Goal: Task Accomplishment & Management: Use online tool/utility

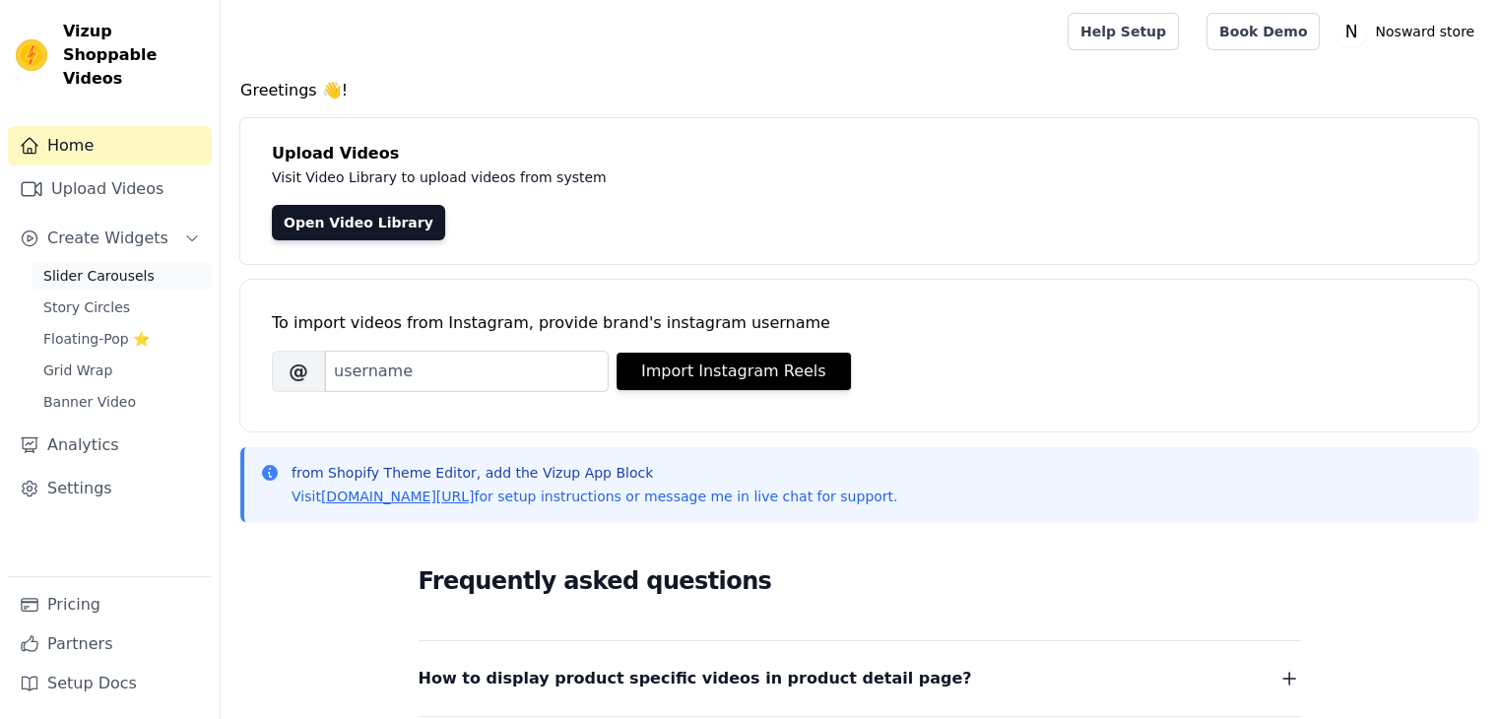
click at [125, 265] on link "Slider Carousels" at bounding box center [122, 276] width 180 height 28
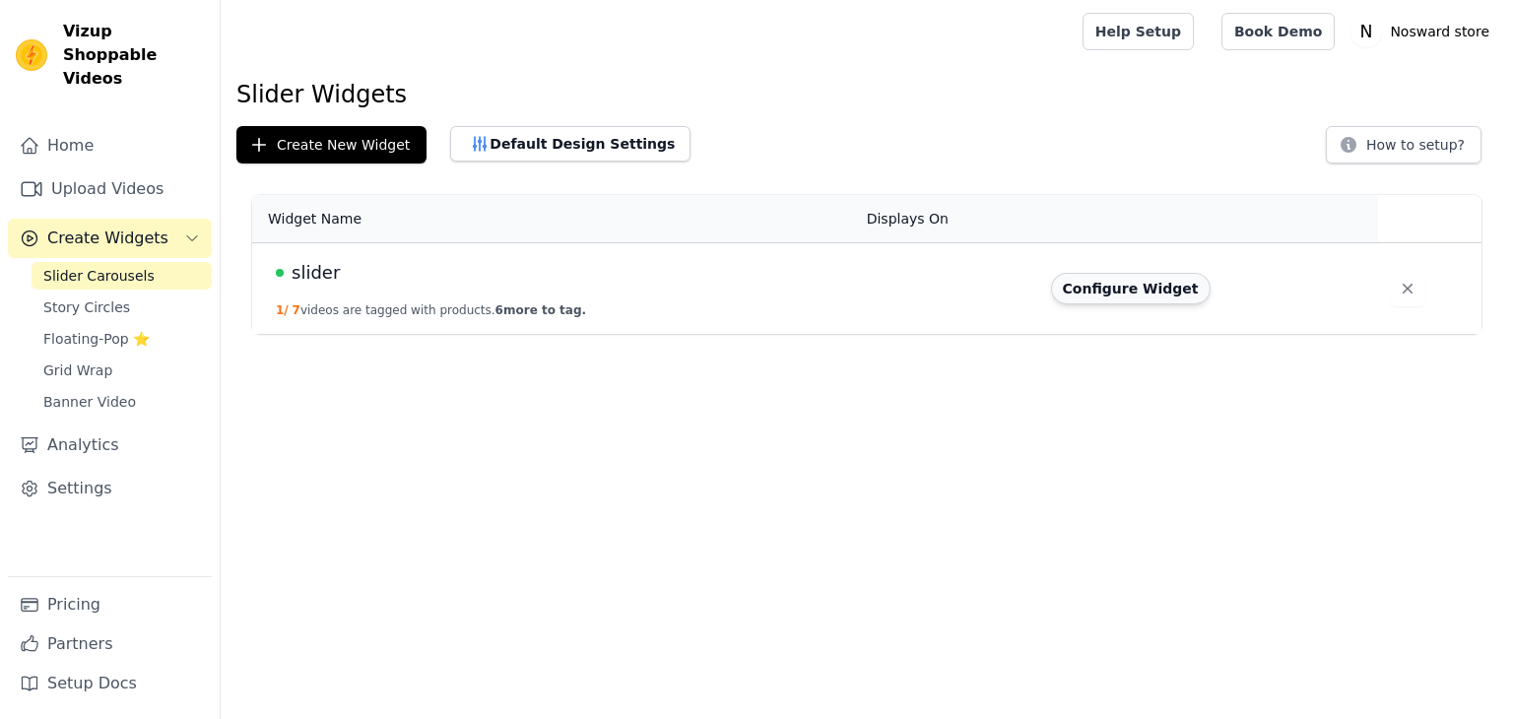
click at [1142, 292] on button "Configure Widget" at bounding box center [1131, 289] width 160 height 32
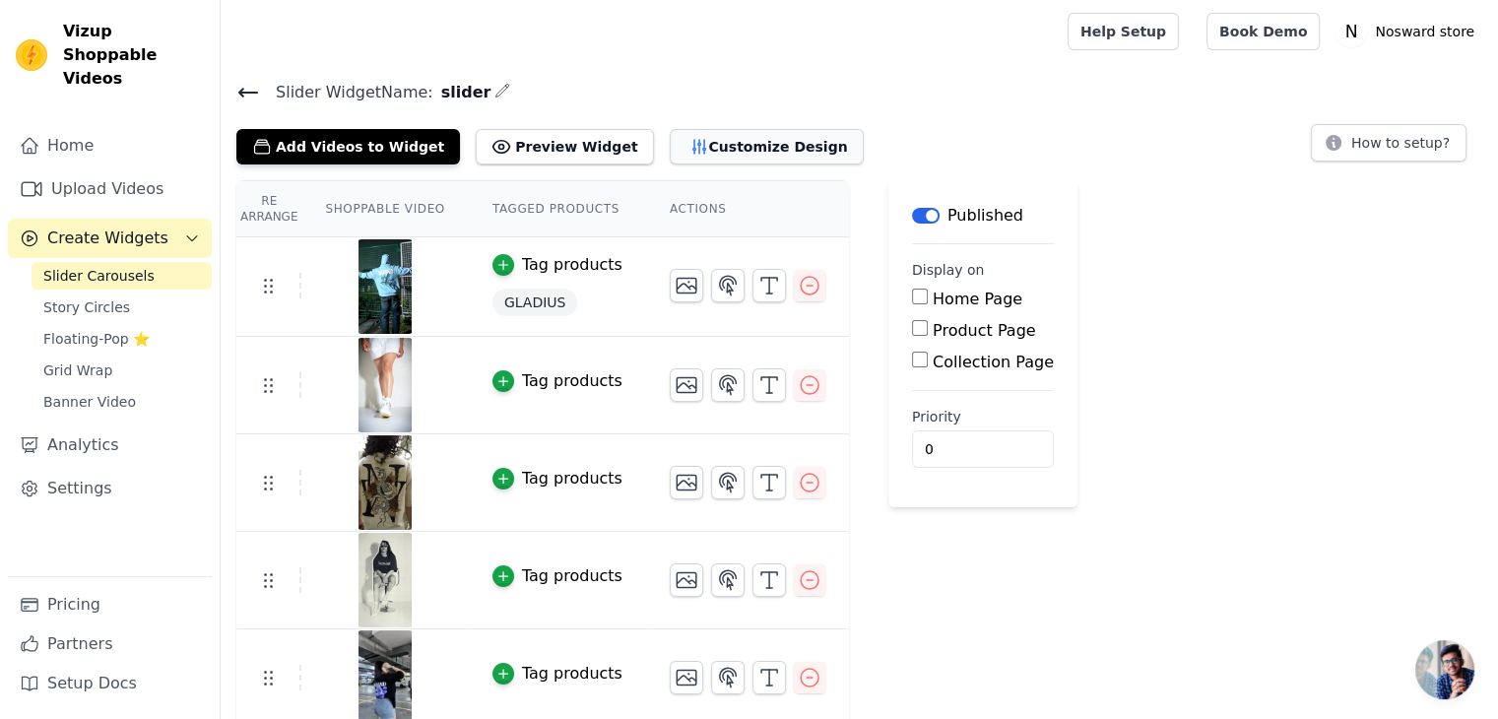
click at [697, 152] on button "Customize Design" at bounding box center [767, 146] width 194 height 35
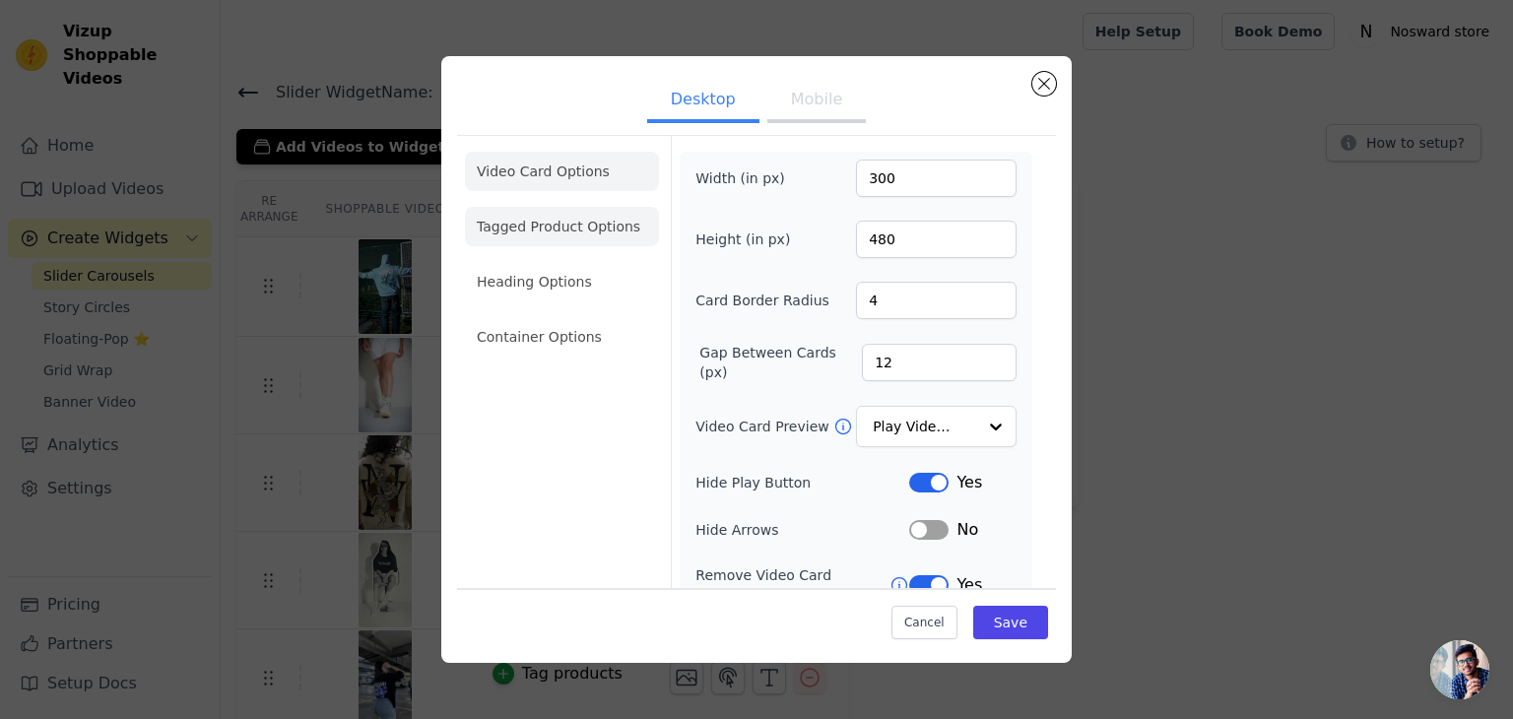
click at [558, 227] on li "Tagged Product Options" at bounding box center [562, 226] width 194 height 39
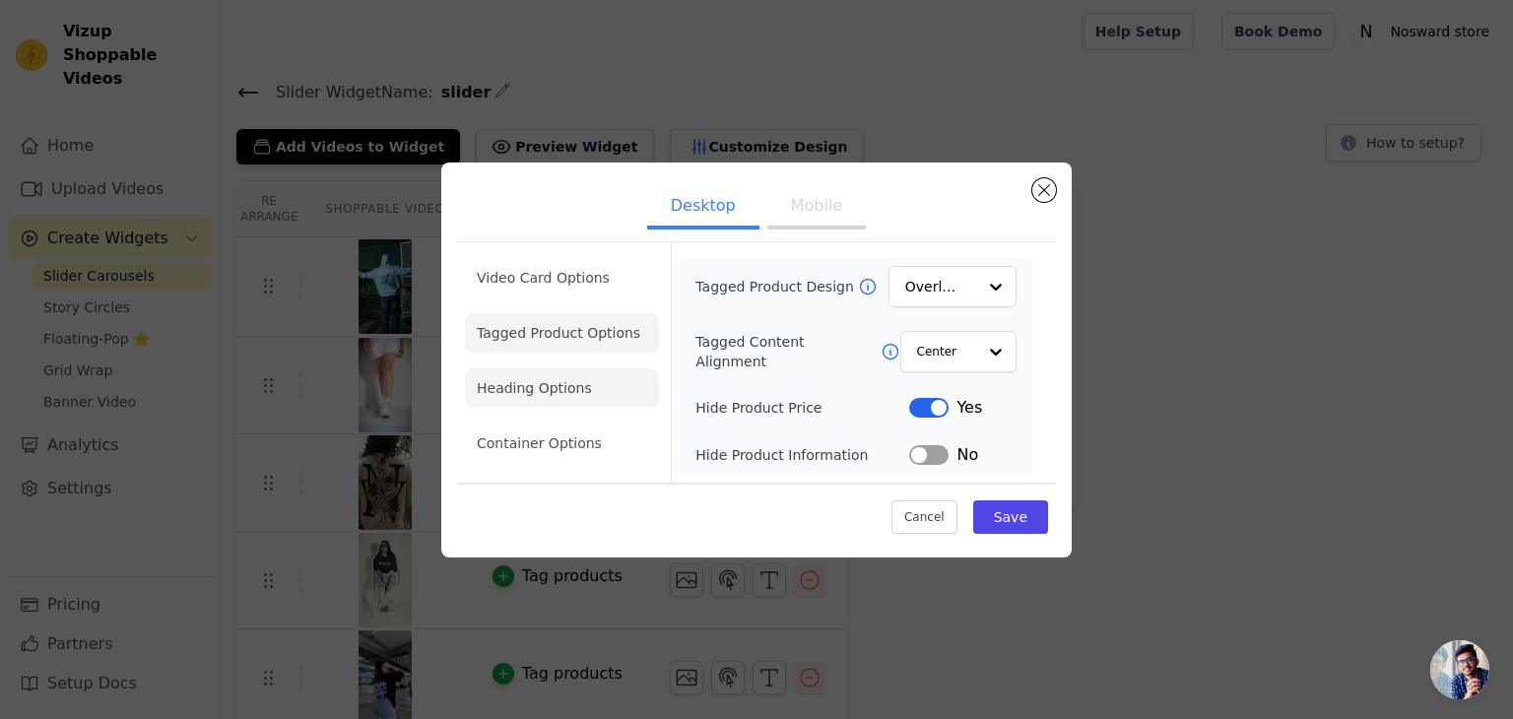
click at [608, 402] on li "Heading Options" at bounding box center [562, 387] width 194 height 39
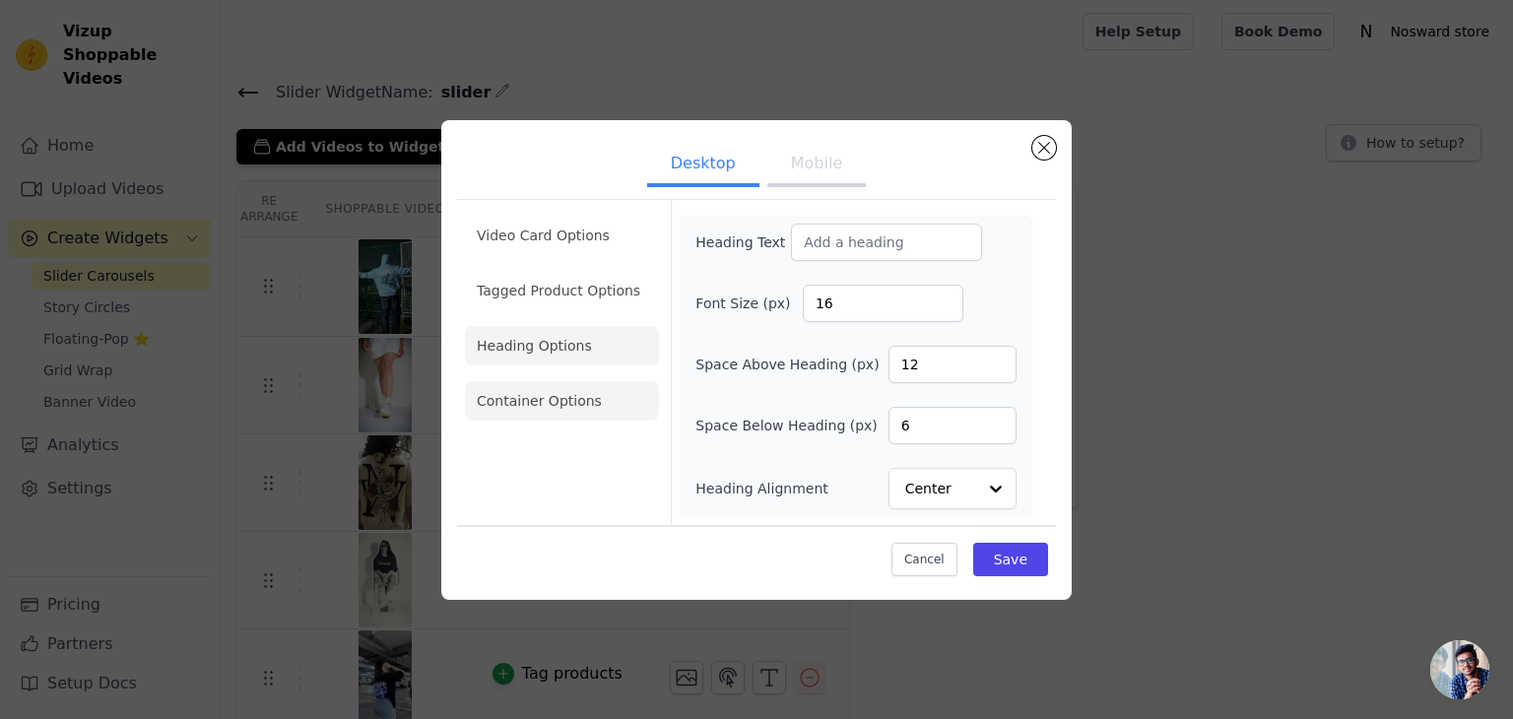
click at [581, 409] on li "Container Options" at bounding box center [562, 400] width 194 height 39
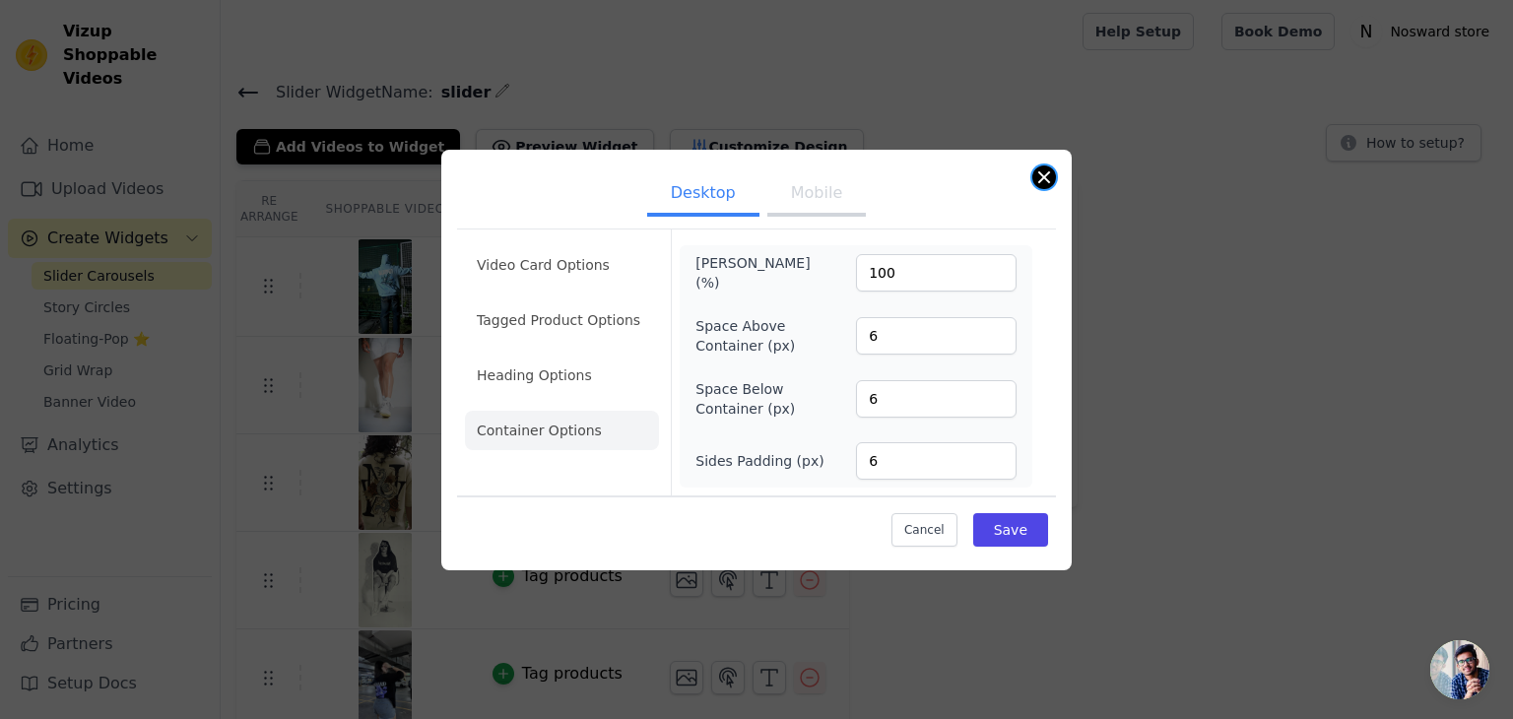
click at [1040, 186] on button "Close modal" at bounding box center [1044, 177] width 24 height 24
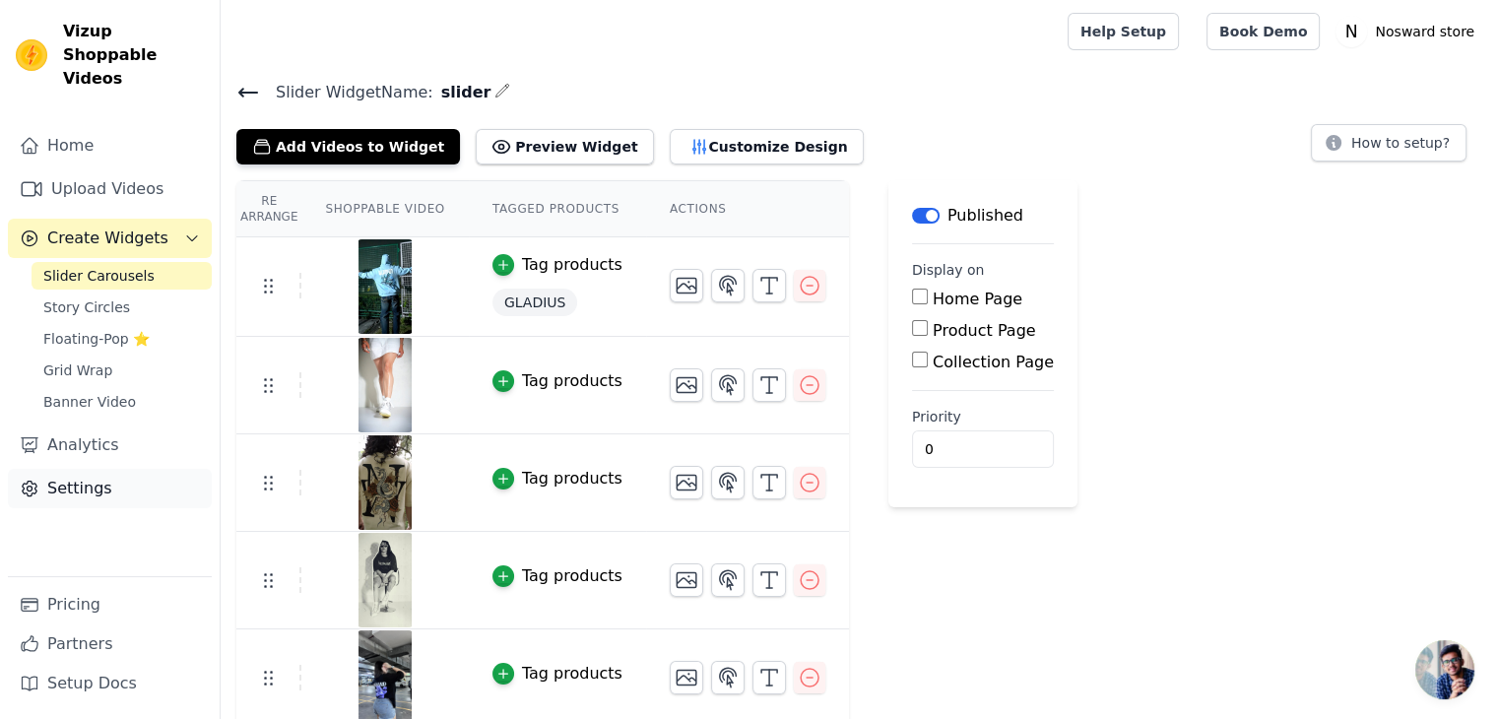
click at [124, 469] on link "Settings" at bounding box center [110, 488] width 204 height 39
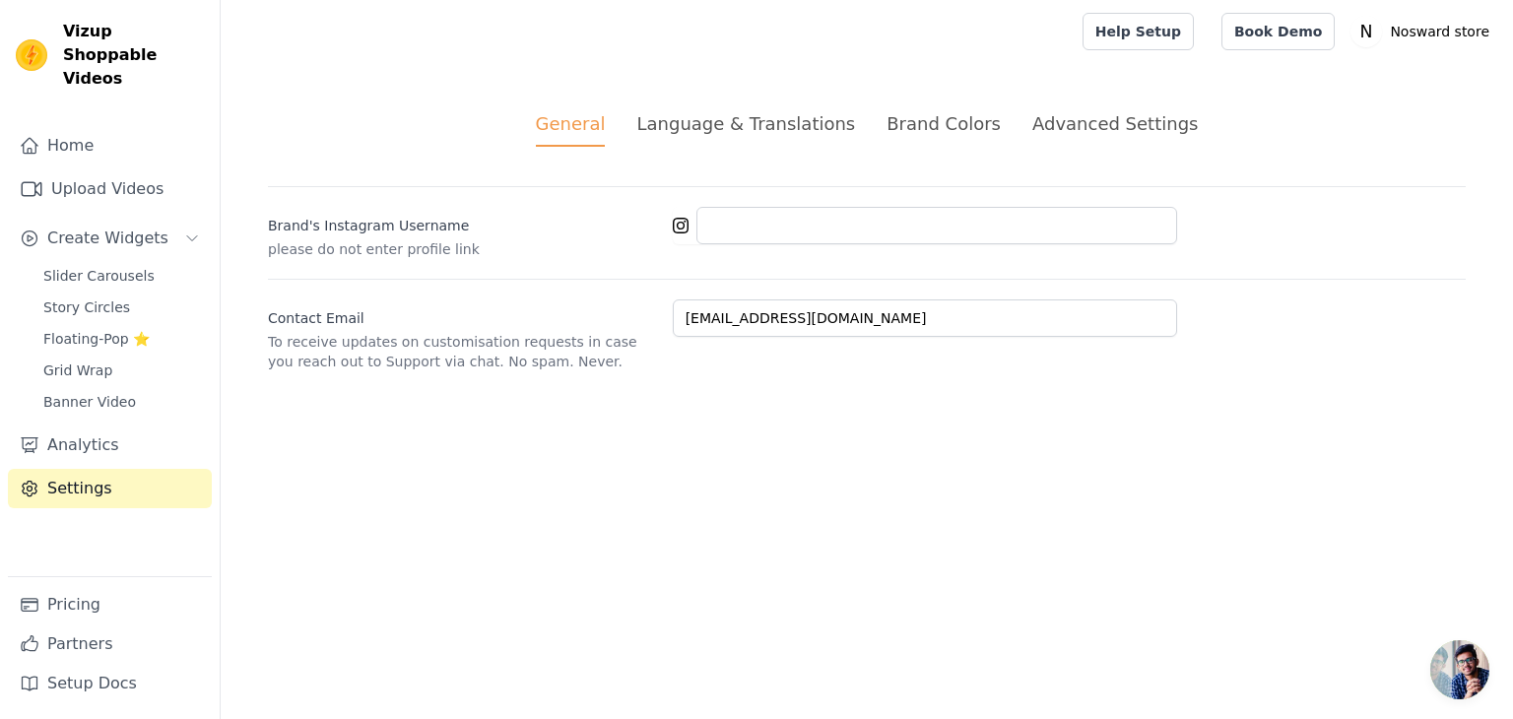
click at [718, 119] on div "Language & Translations" at bounding box center [745, 123] width 219 height 27
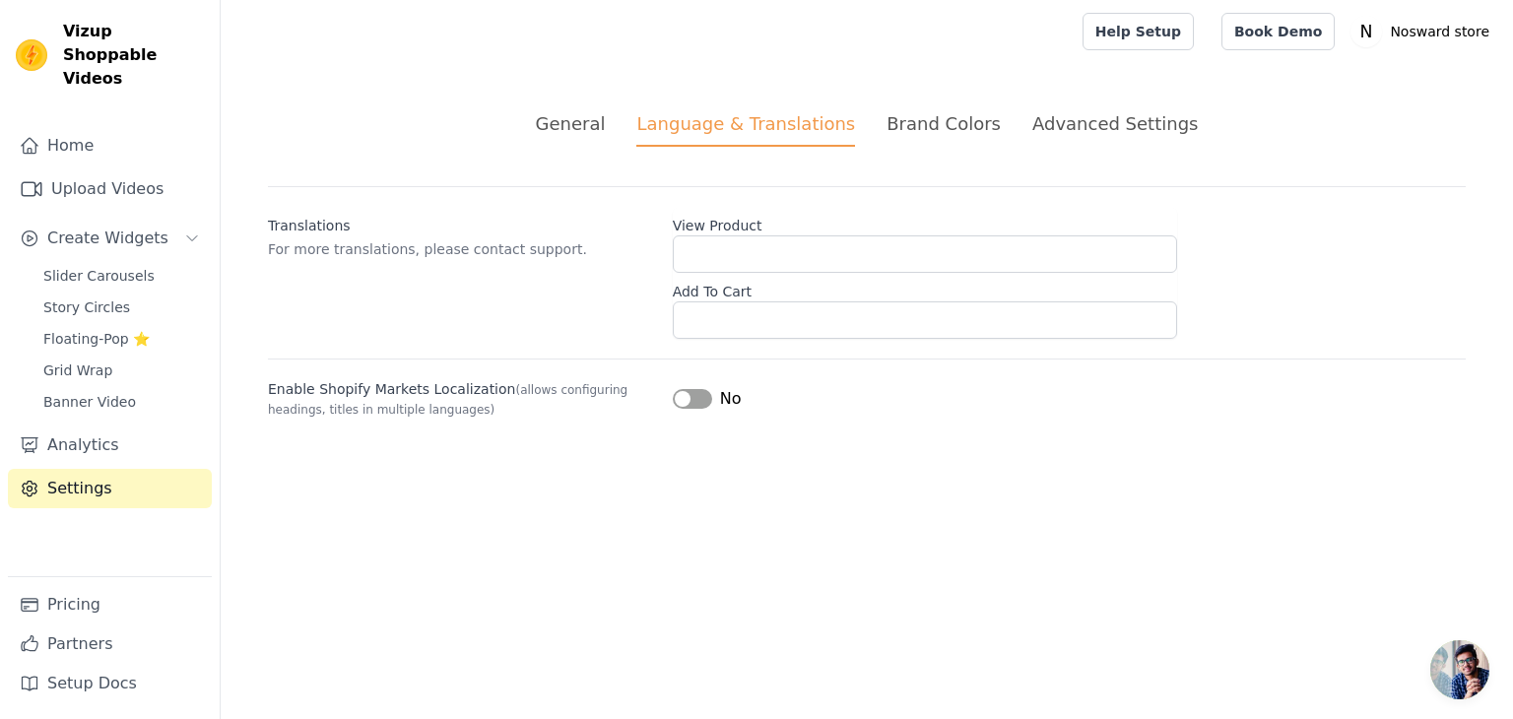
drag, startPoint x: 914, startPoint y: 132, endPoint x: 934, endPoint y: 135, distance: 19.9
click at [915, 133] on div "Brand Colors" at bounding box center [943, 123] width 114 height 27
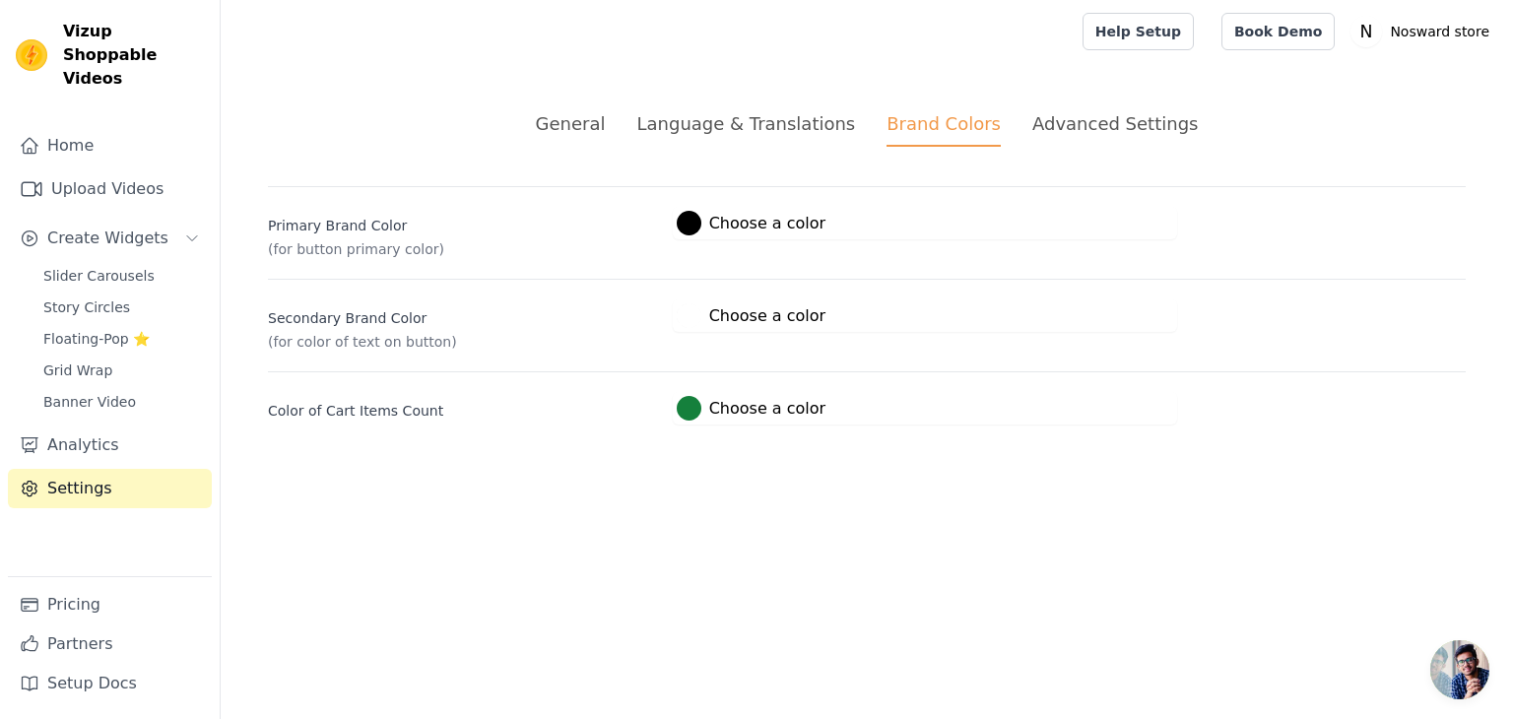
click at [1064, 135] on div "Advanced Settings" at bounding box center [1114, 123] width 165 height 27
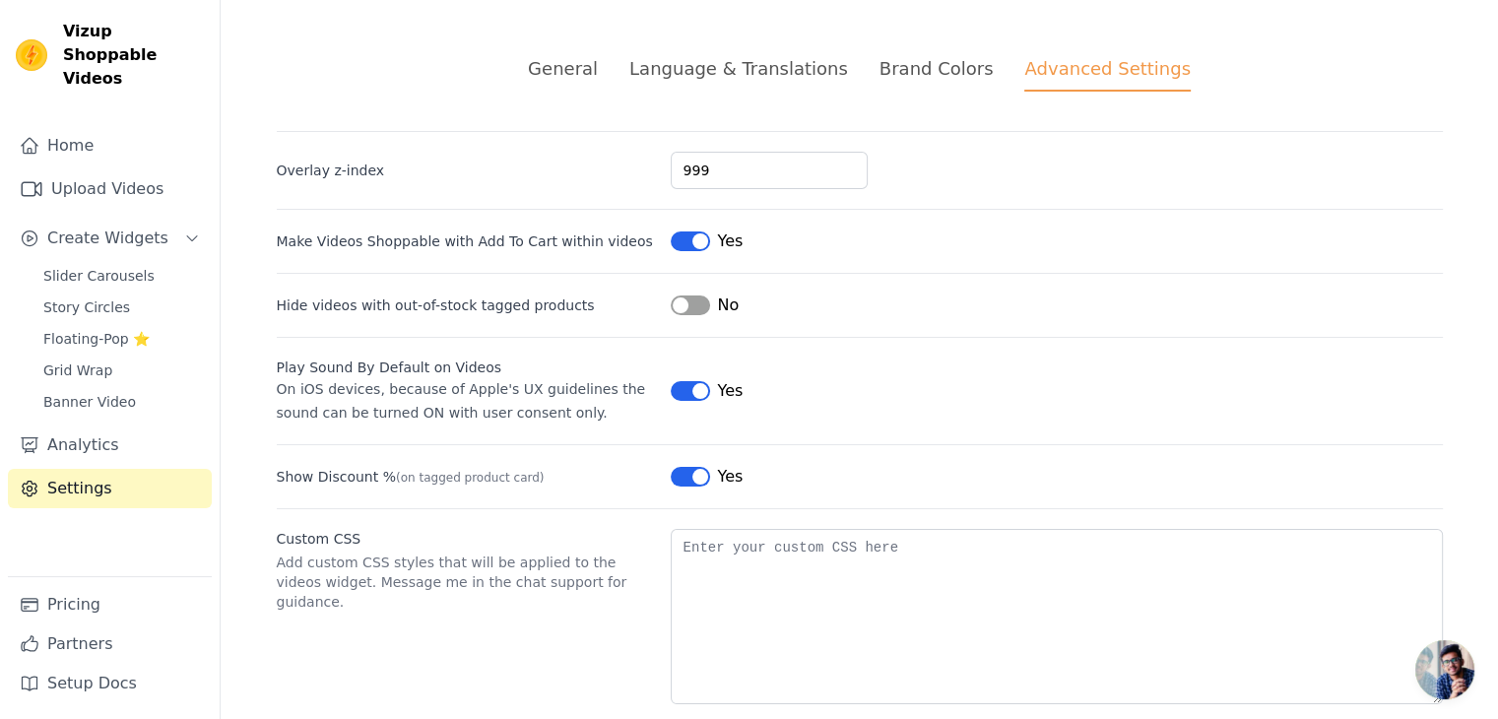
scroll to position [86, 0]
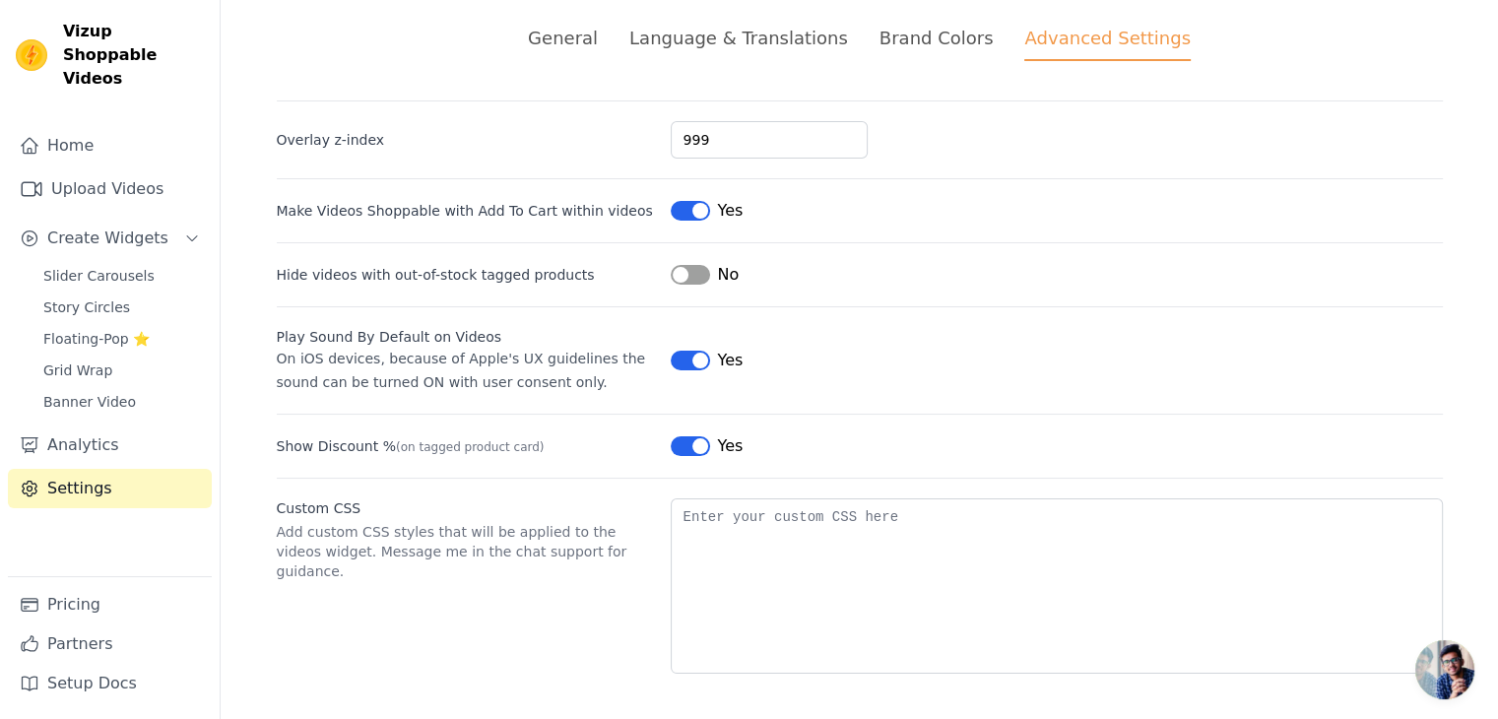
click at [906, 42] on div "Brand Colors" at bounding box center [936, 38] width 114 height 27
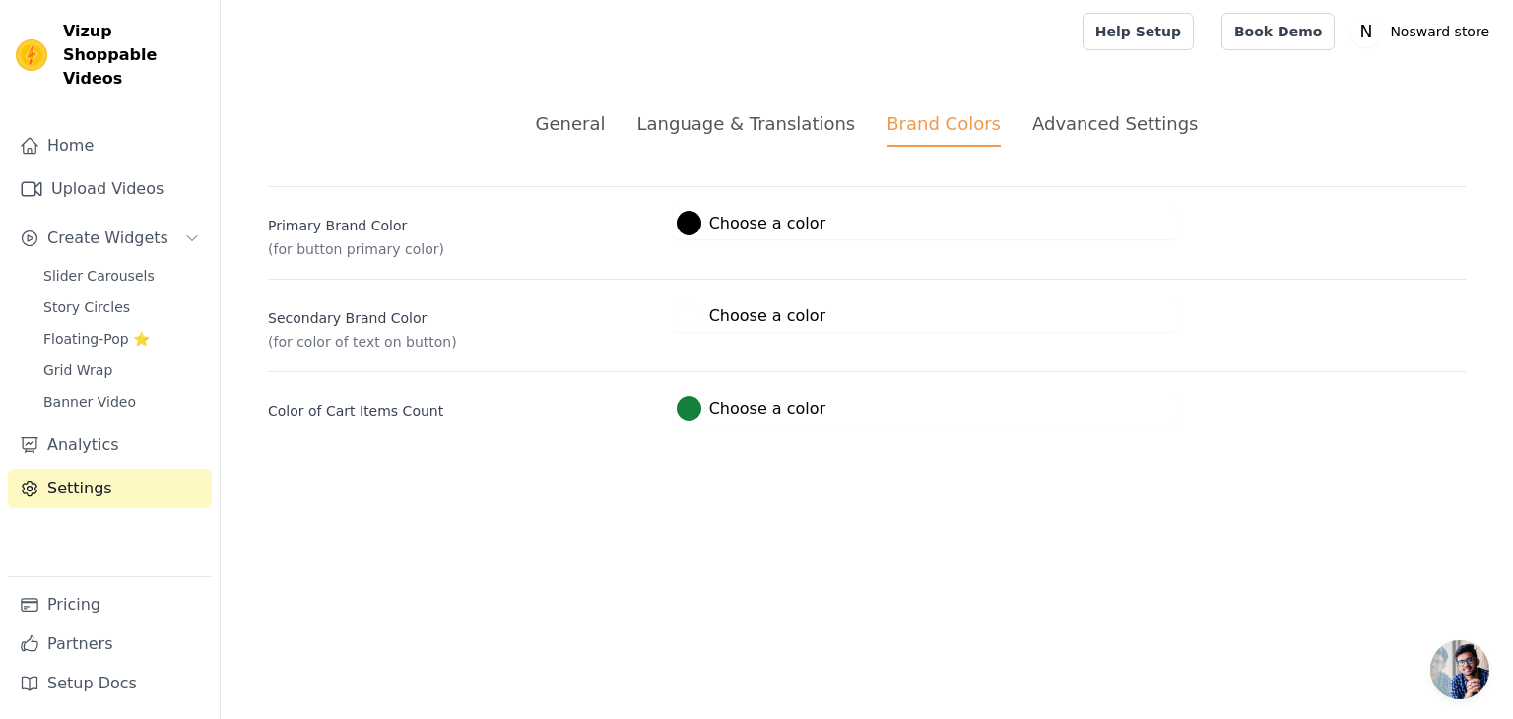
click at [770, 131] on div "Language & Translations" at bounding box center [745, 123] width 219 height 27
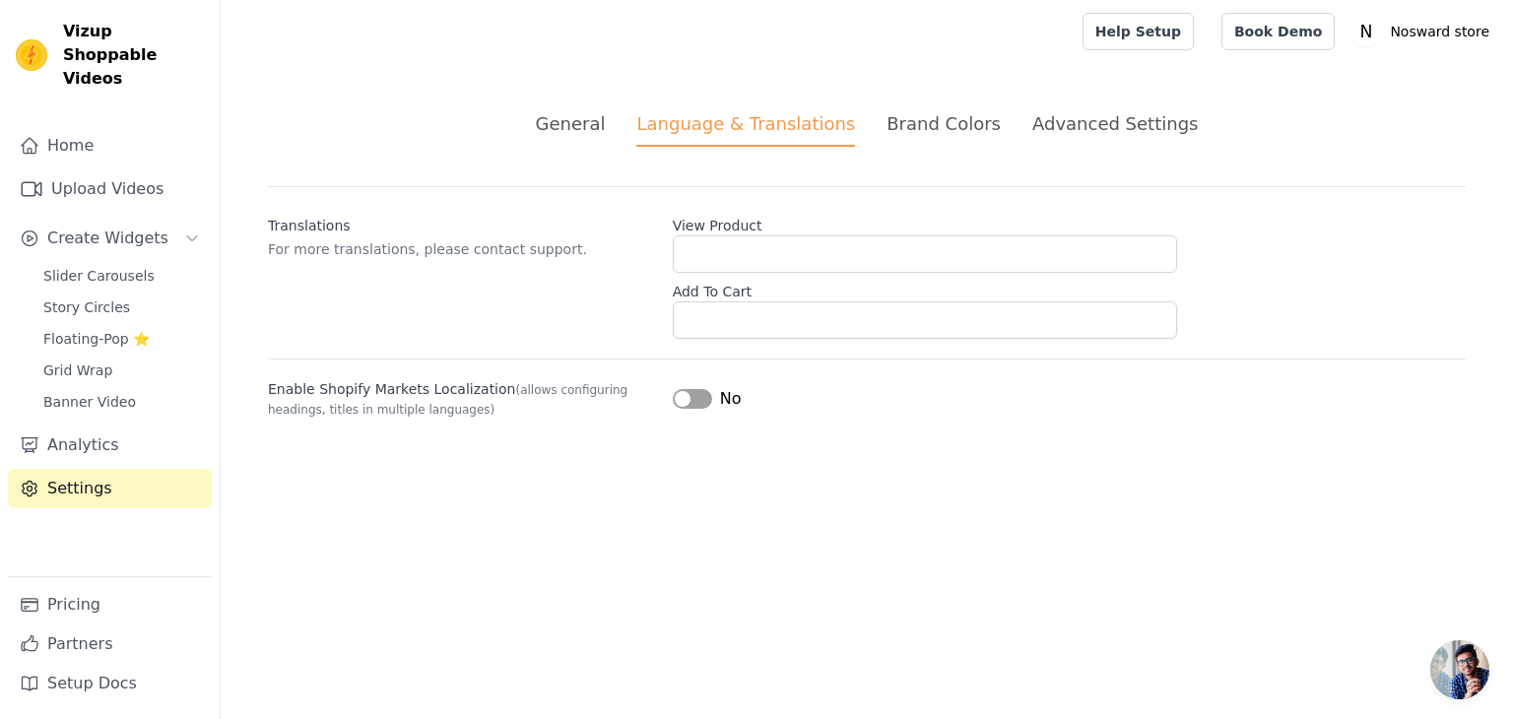
click at [596, 141] on li "General" at bounding box center [571, 128] width 70 height 36
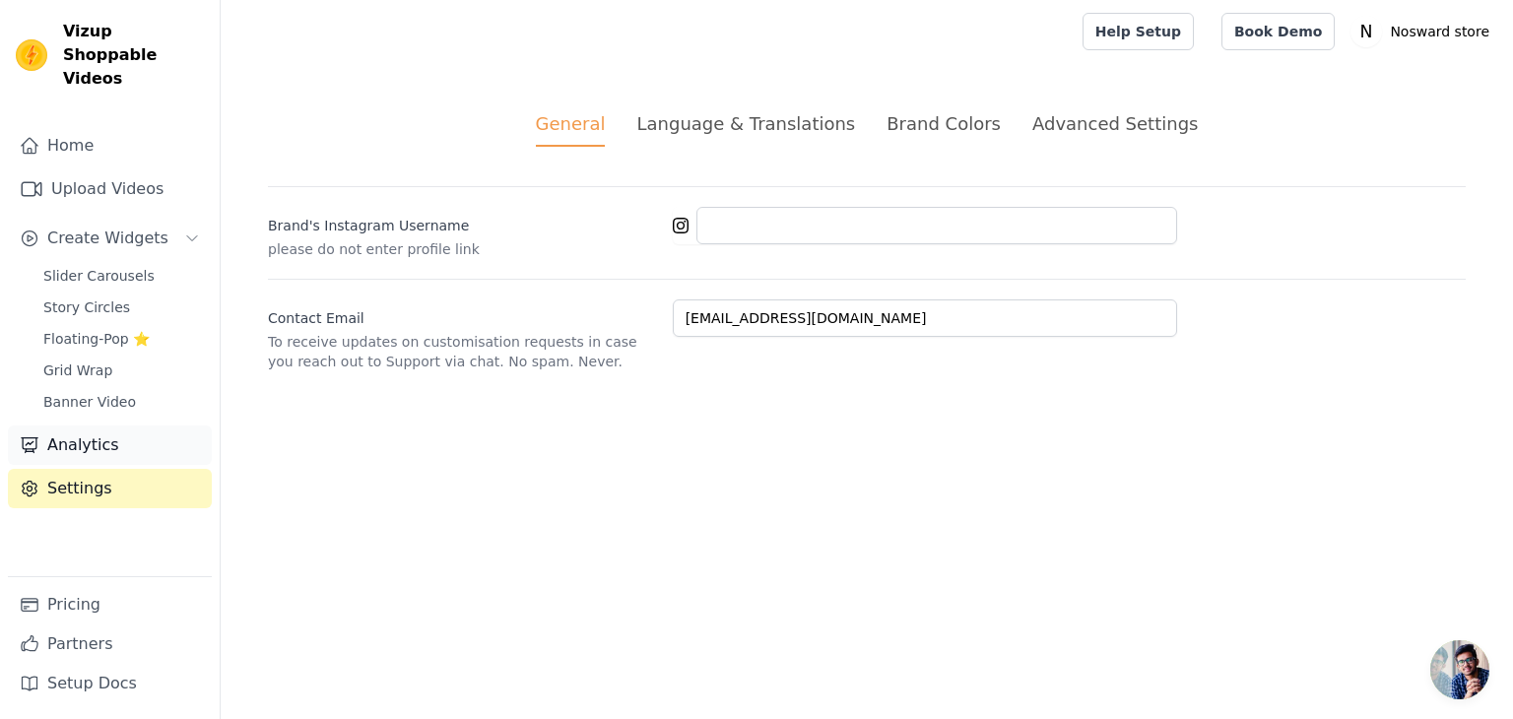
click at [90, 428] on link "Analytics" at bounding box center [110, 444] width 204 height 39
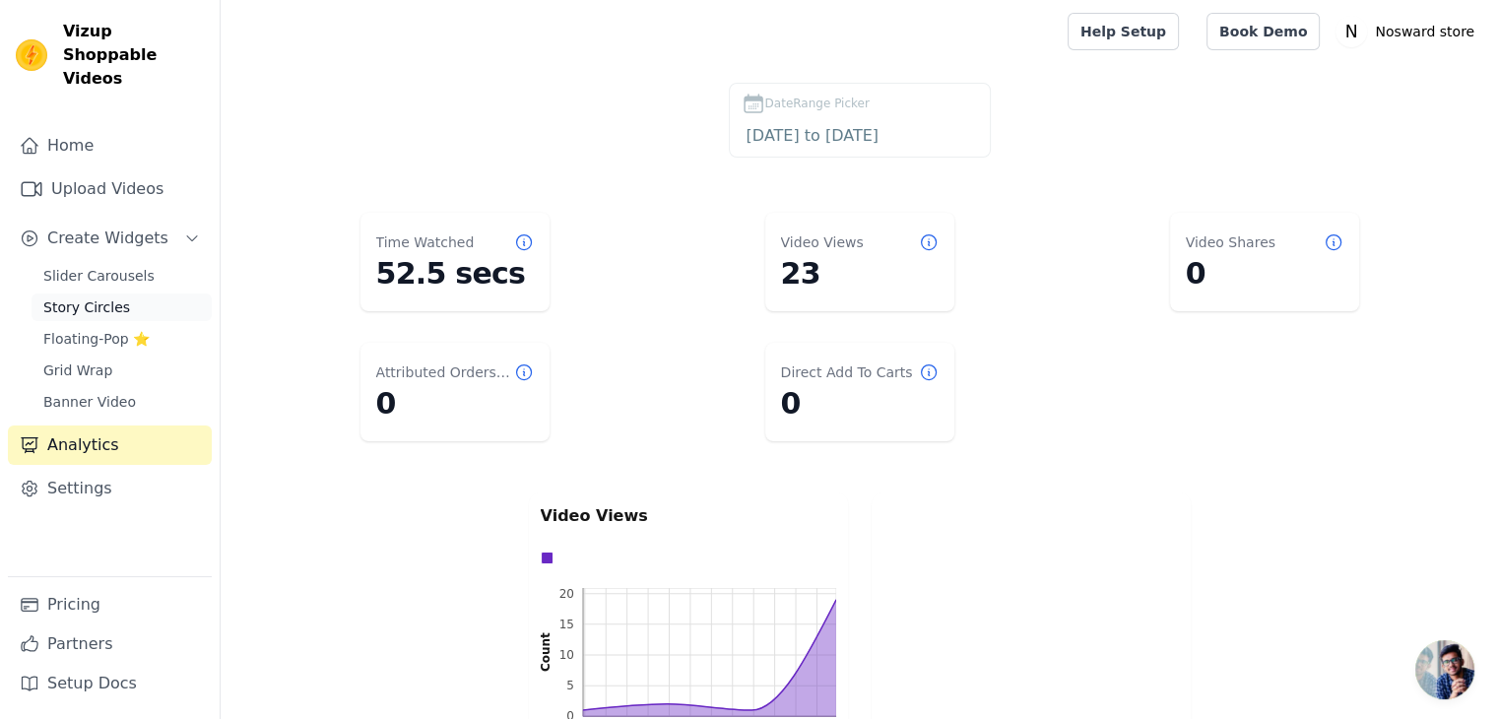
click at [92, 297] on span "Story Circles" at bounding box center [86, 307] width 87 height 20
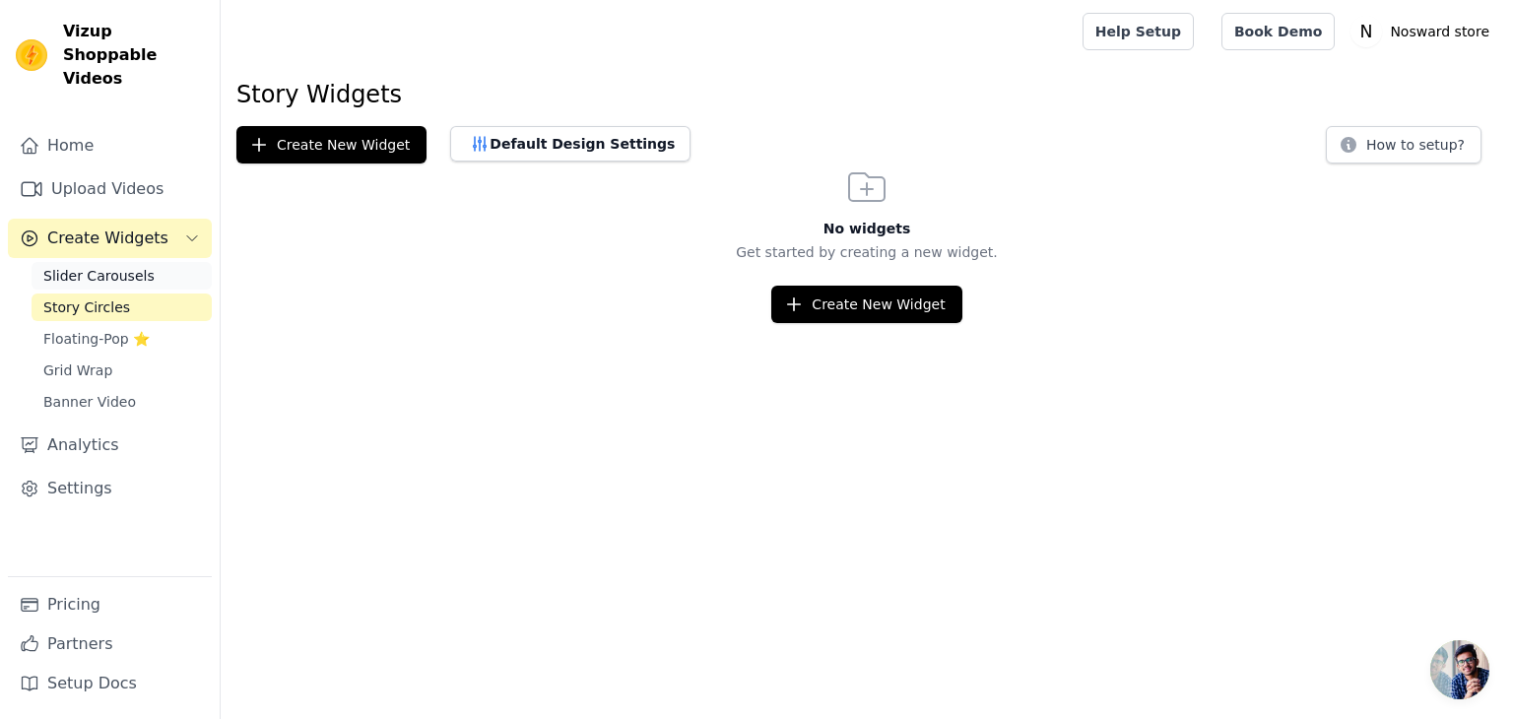
click at [87, 266] on span "Slider Carousels" at bounding box center [98, 276] width 111 height 20
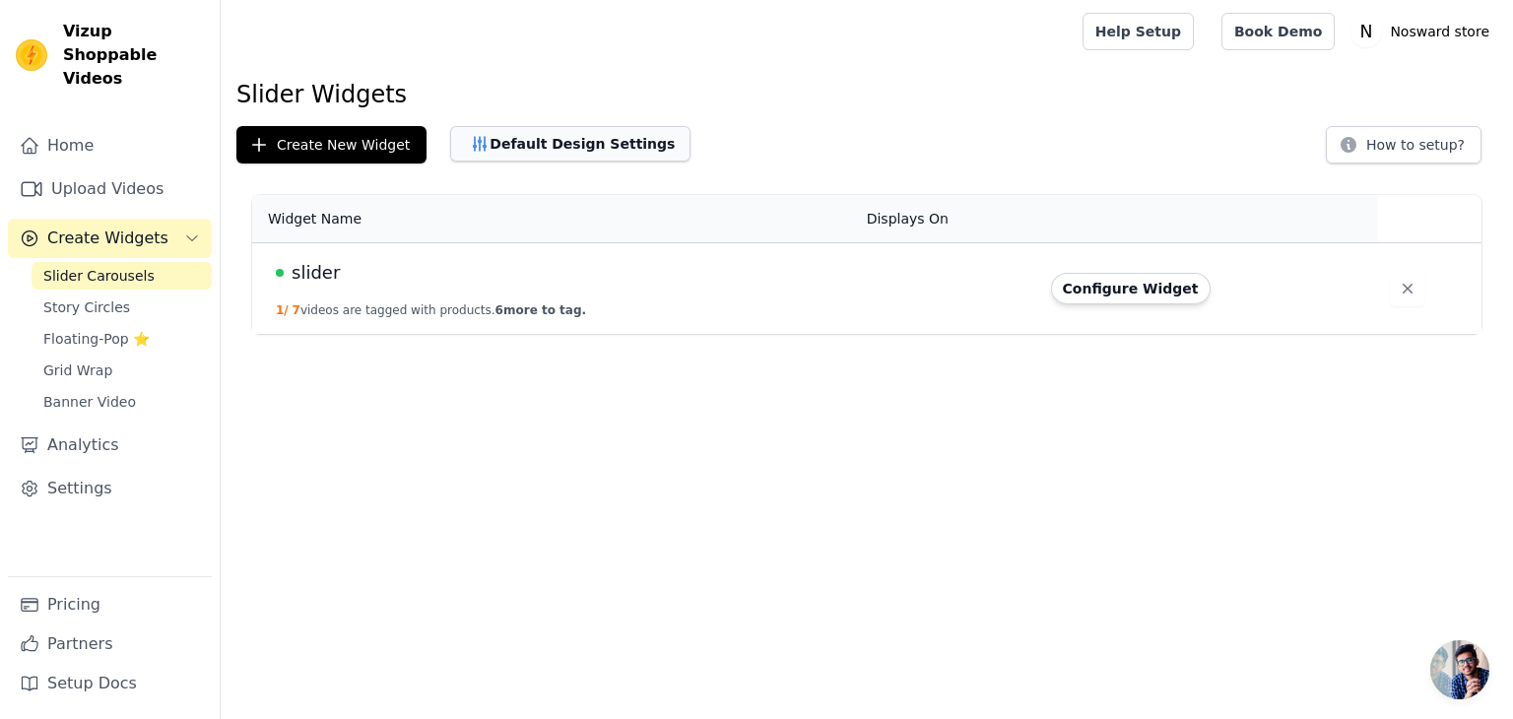
click at [516, 152] on button "Default Design Settings" at bounding box center [570, 143] width 240 height 35
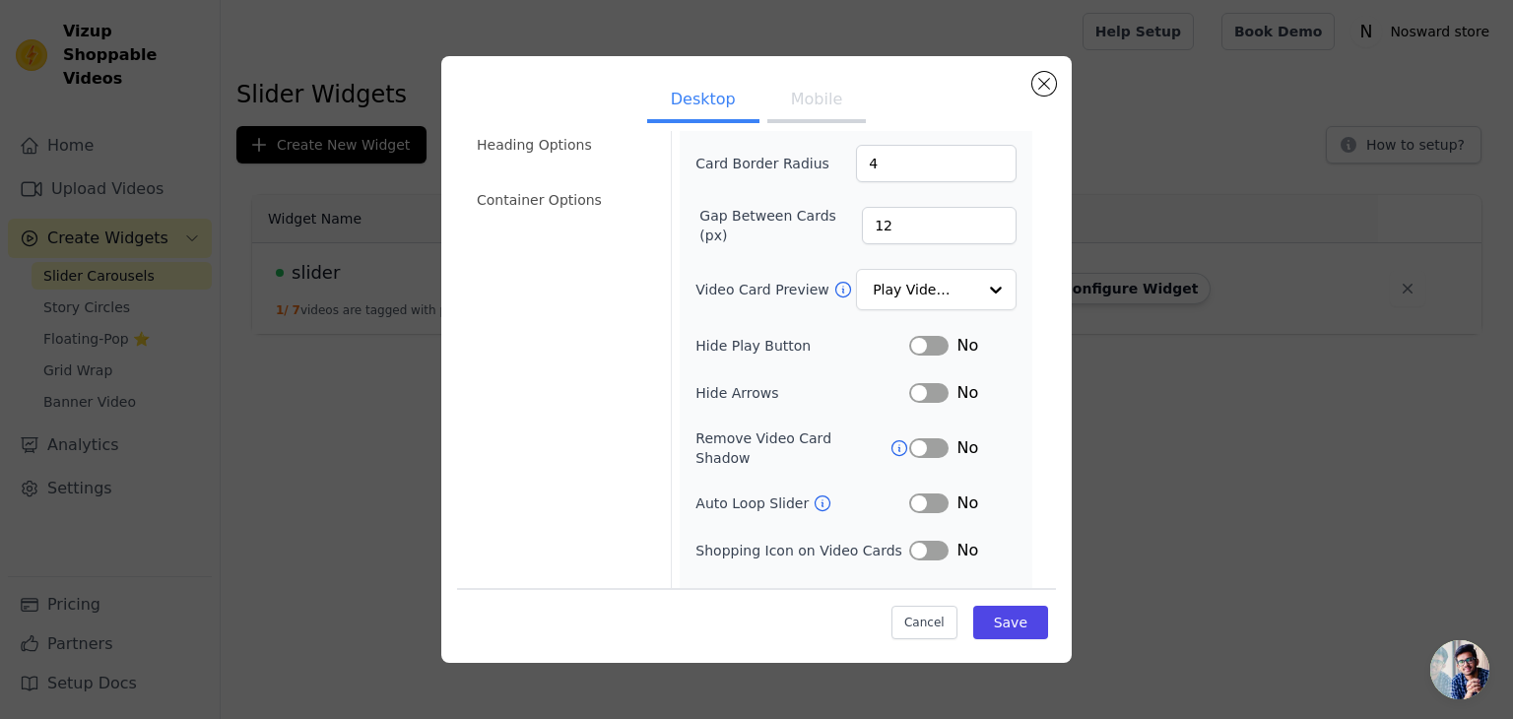
scroll to position [193, 0]
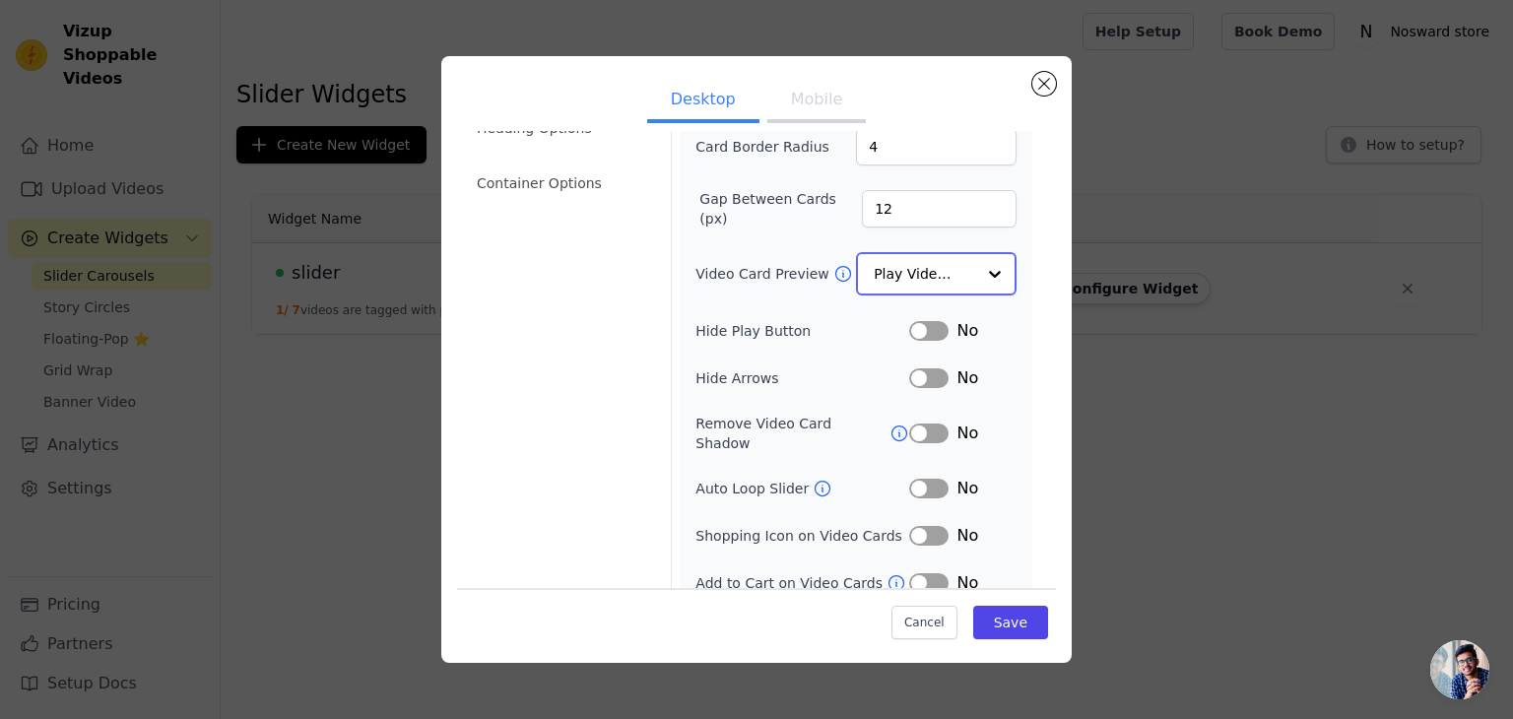
click at [937, 266] on input "Video Card Preview" at bounding box center [923, 273] width 101 height 39
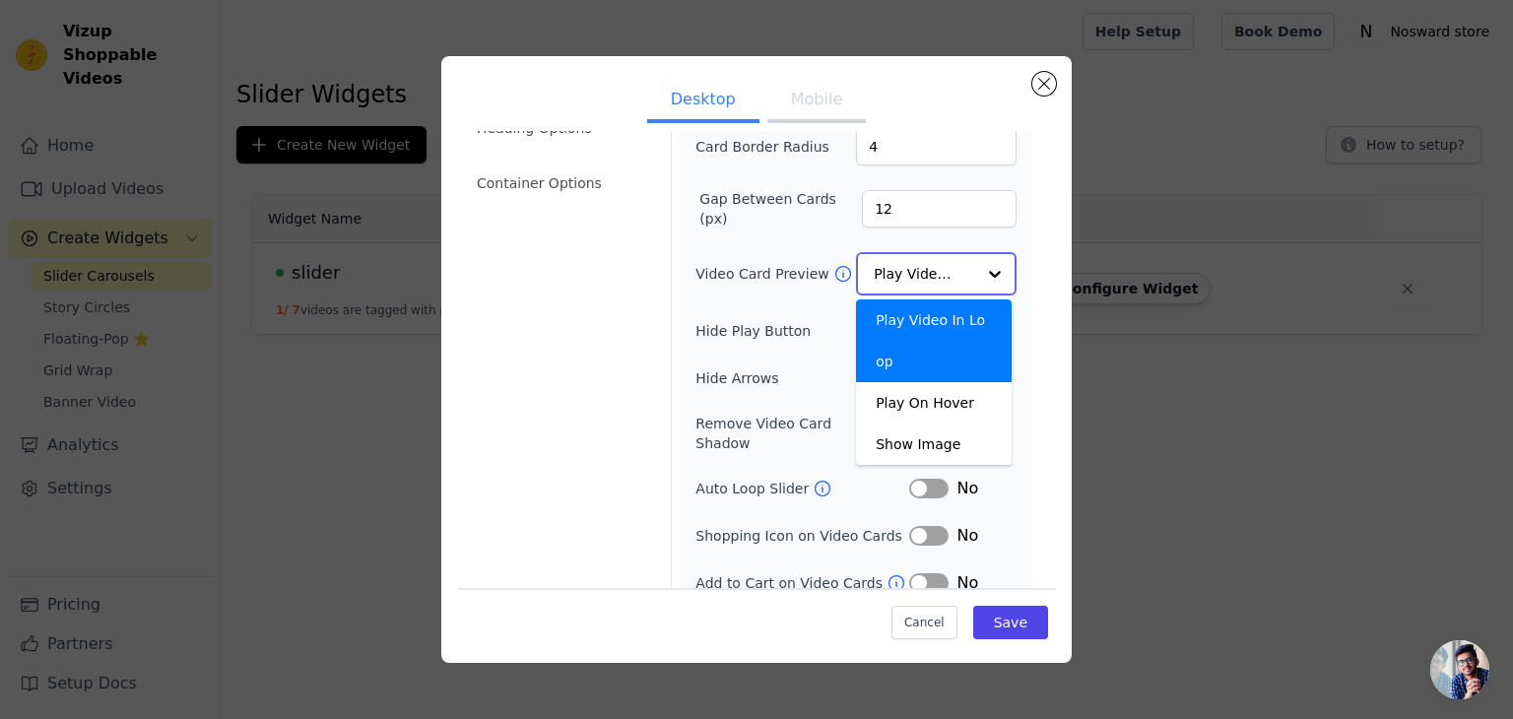
click at [937, 266] on input "Video Card Preview" at bounding box center [923, 273] width 101 height 39
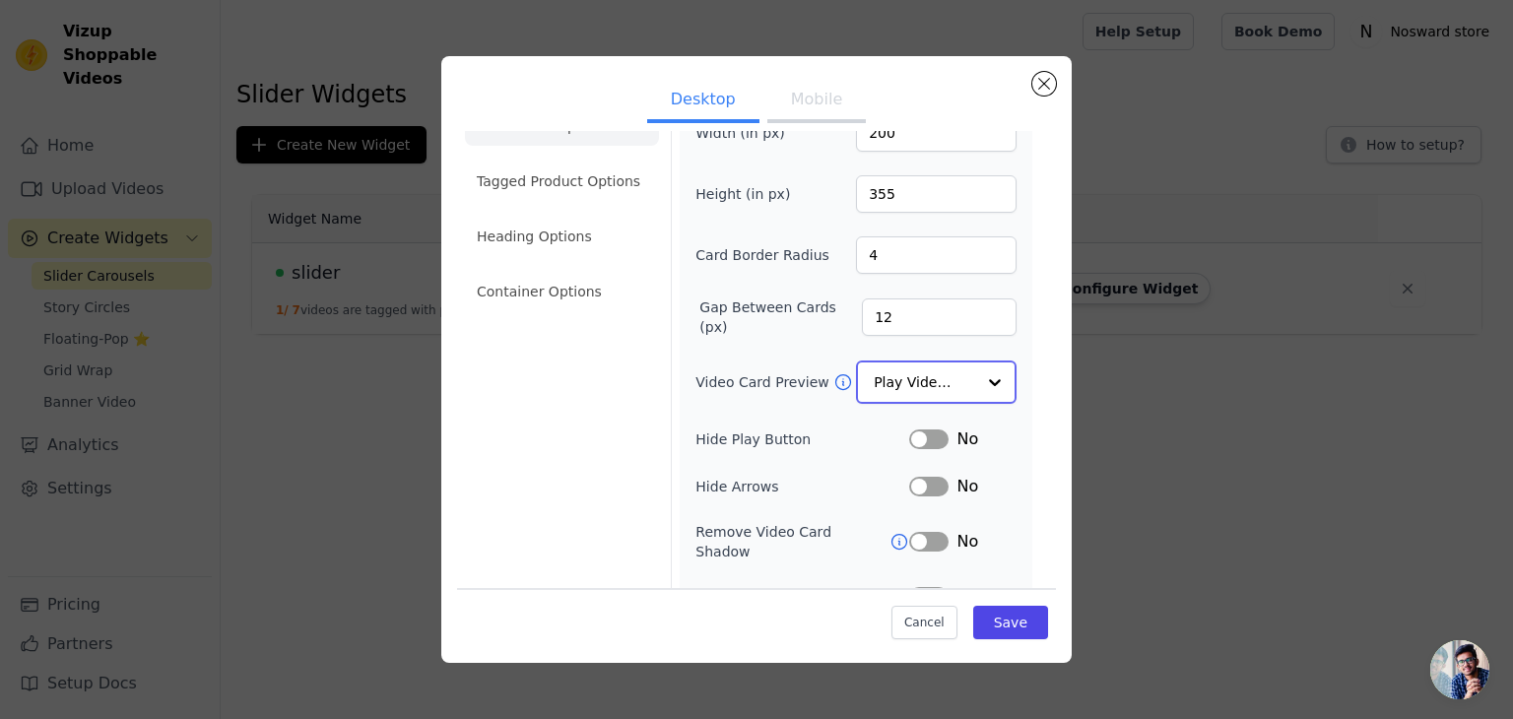
scroll to position [0, 0]
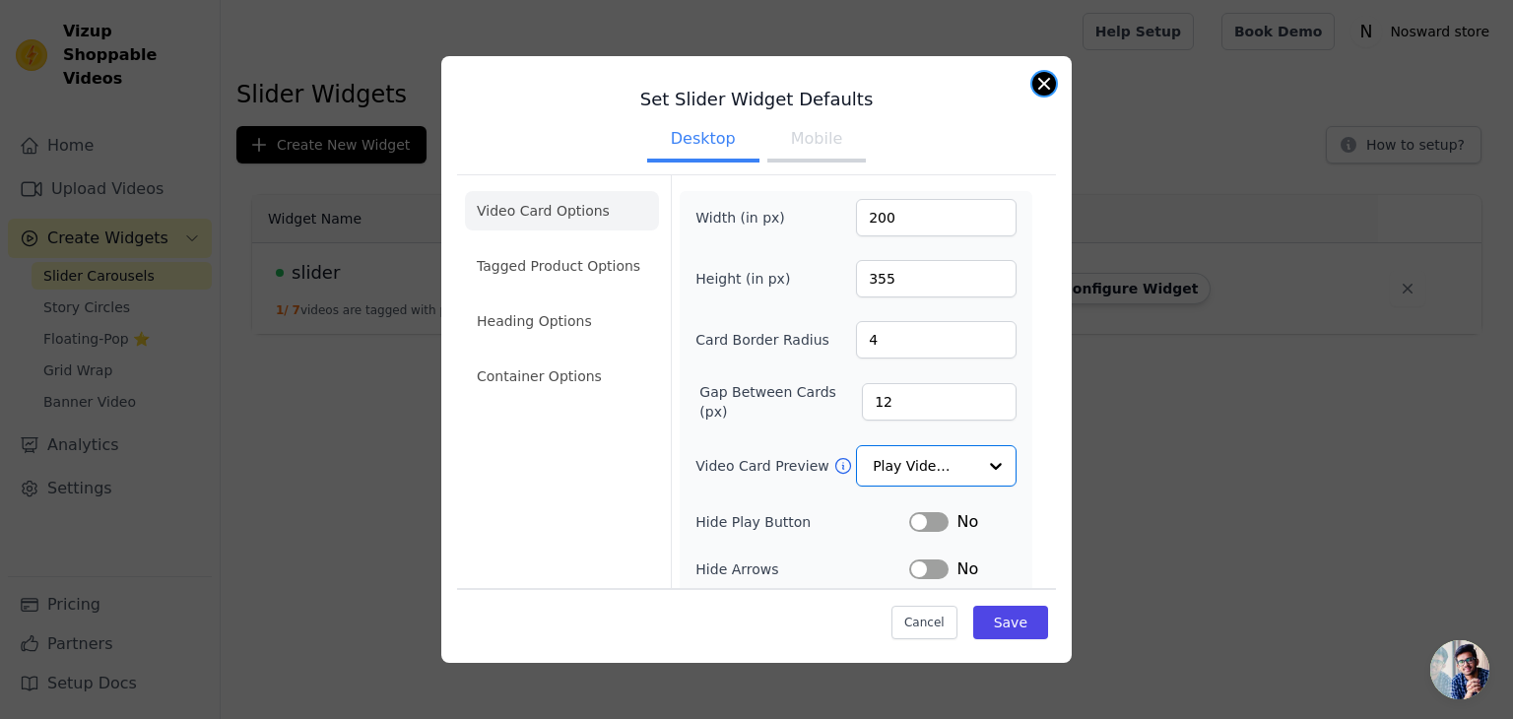
click at [1052, 88] on button "Close modal" at bounding box center [1044, 84] width 24 height 24
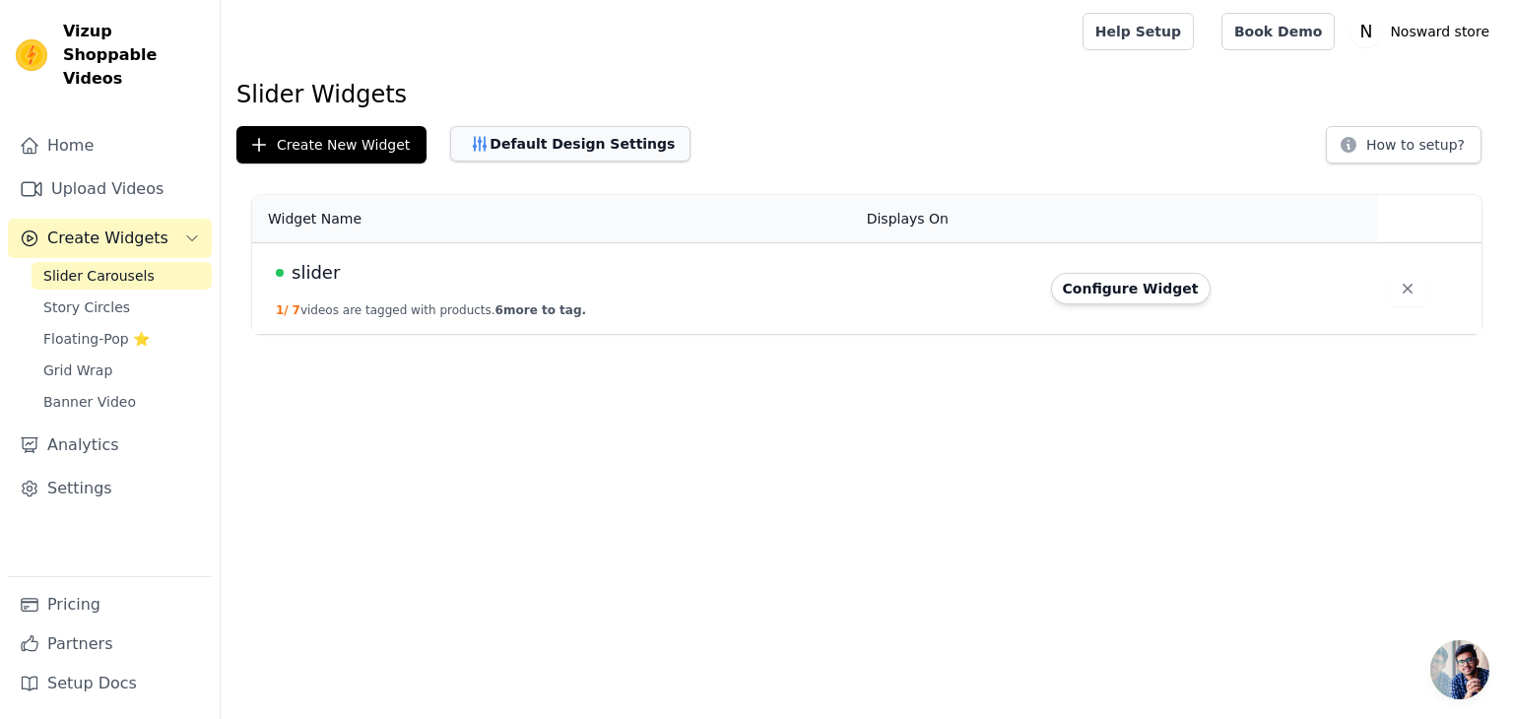
click at [546, 148] on button "Default Design Settings" at bounding box center [570, 143] width 240 height 35
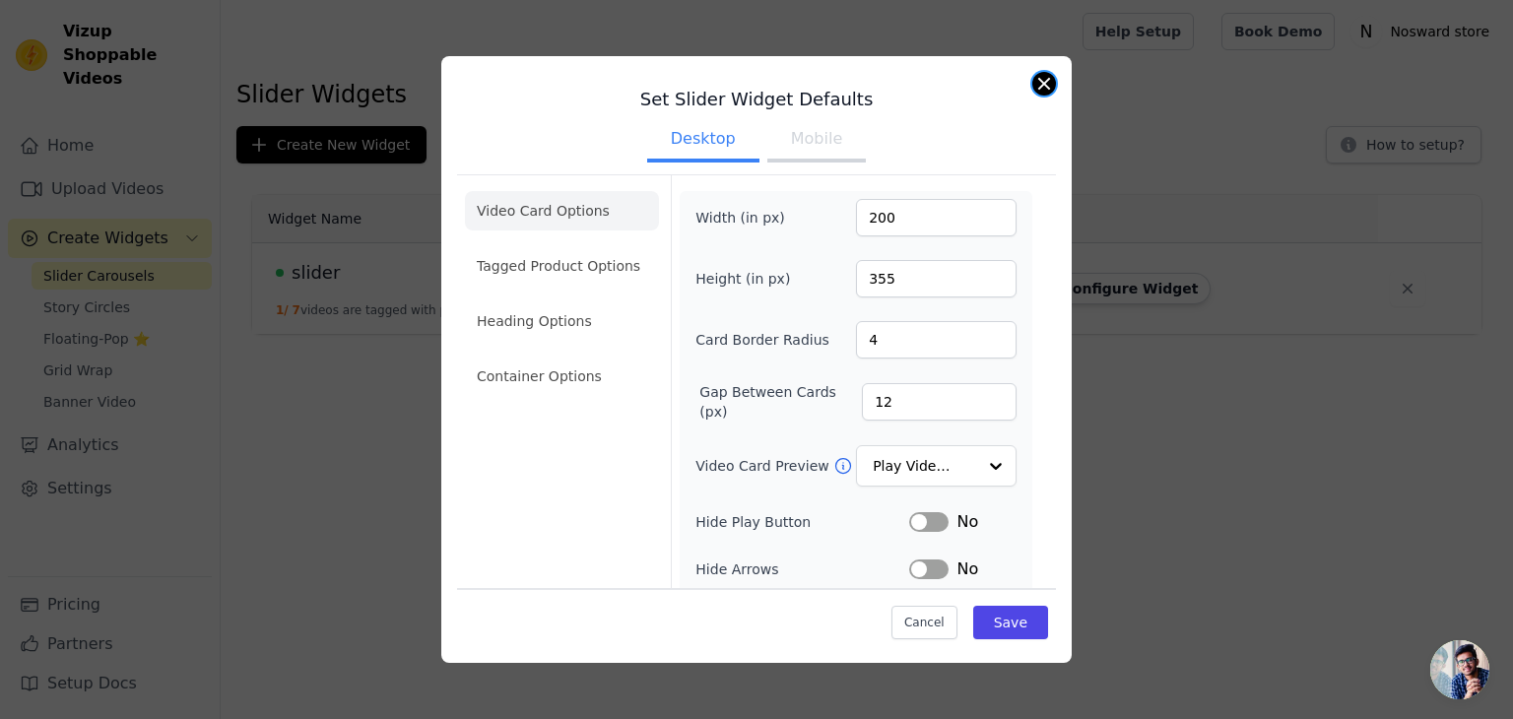
click at [1050, 82] on button "Close modal" at bounding box center [1044, 84] width 24 height 24
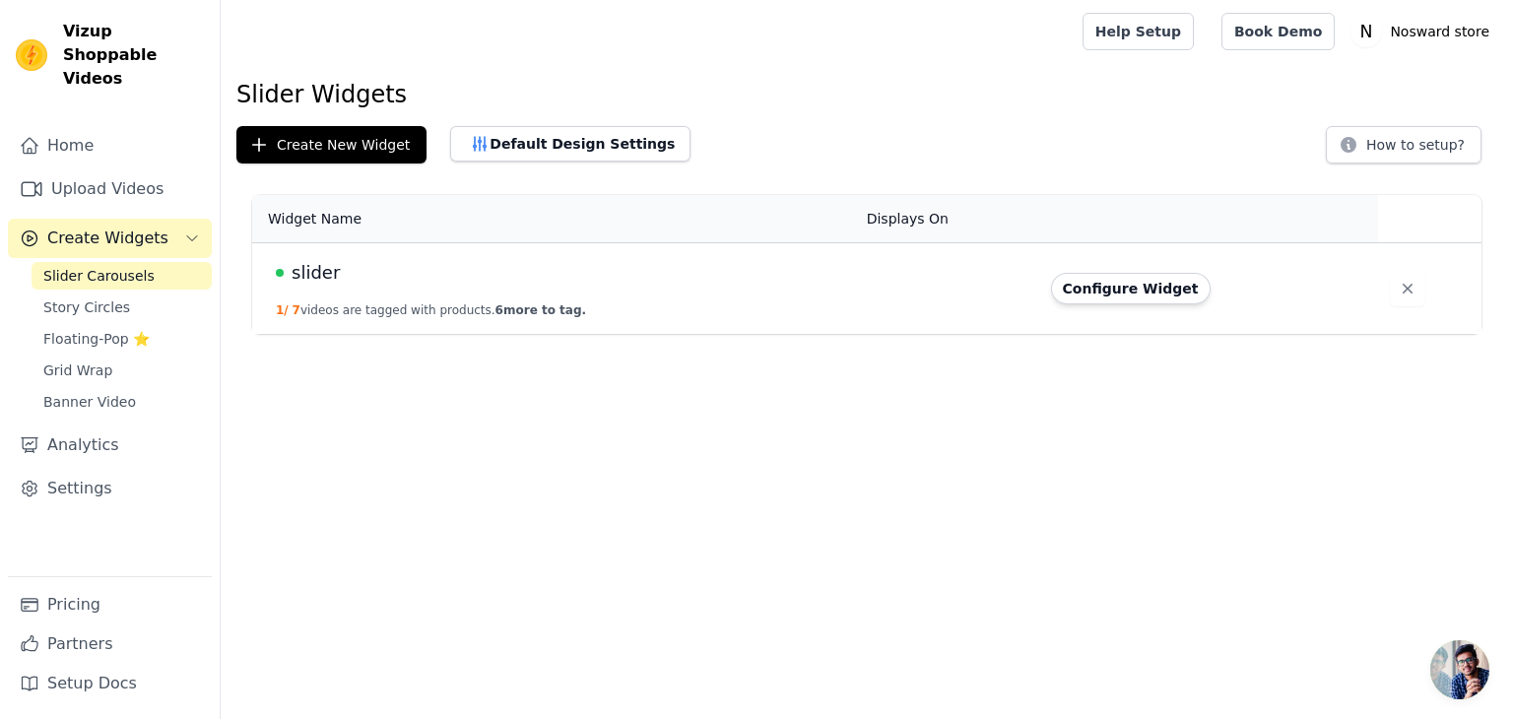
click at [1074, 284] on button "Configure Widget" at bounding box center [1131, 289] width 160 height 32
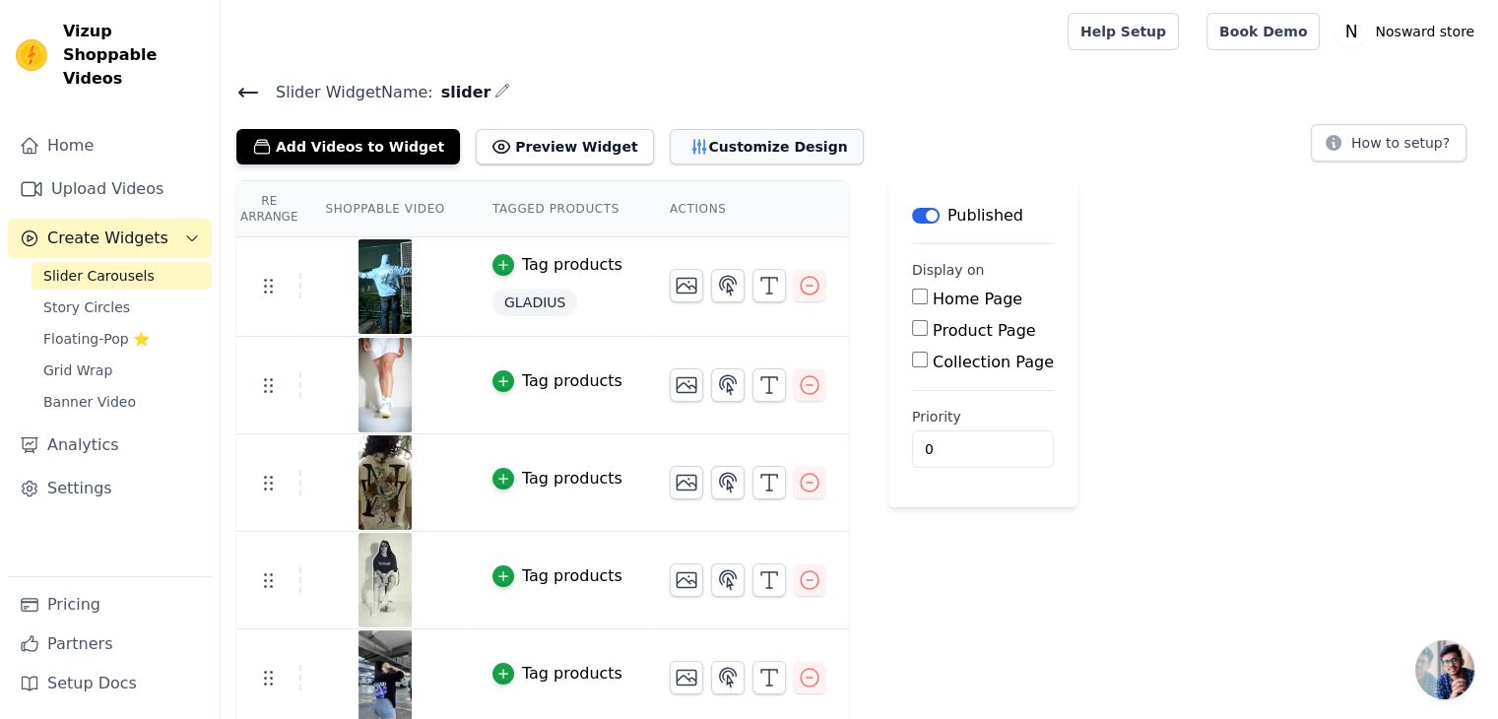
click at [738, 150] on button "Customize Design" at bounding box center [767, 146] width 194 height 35
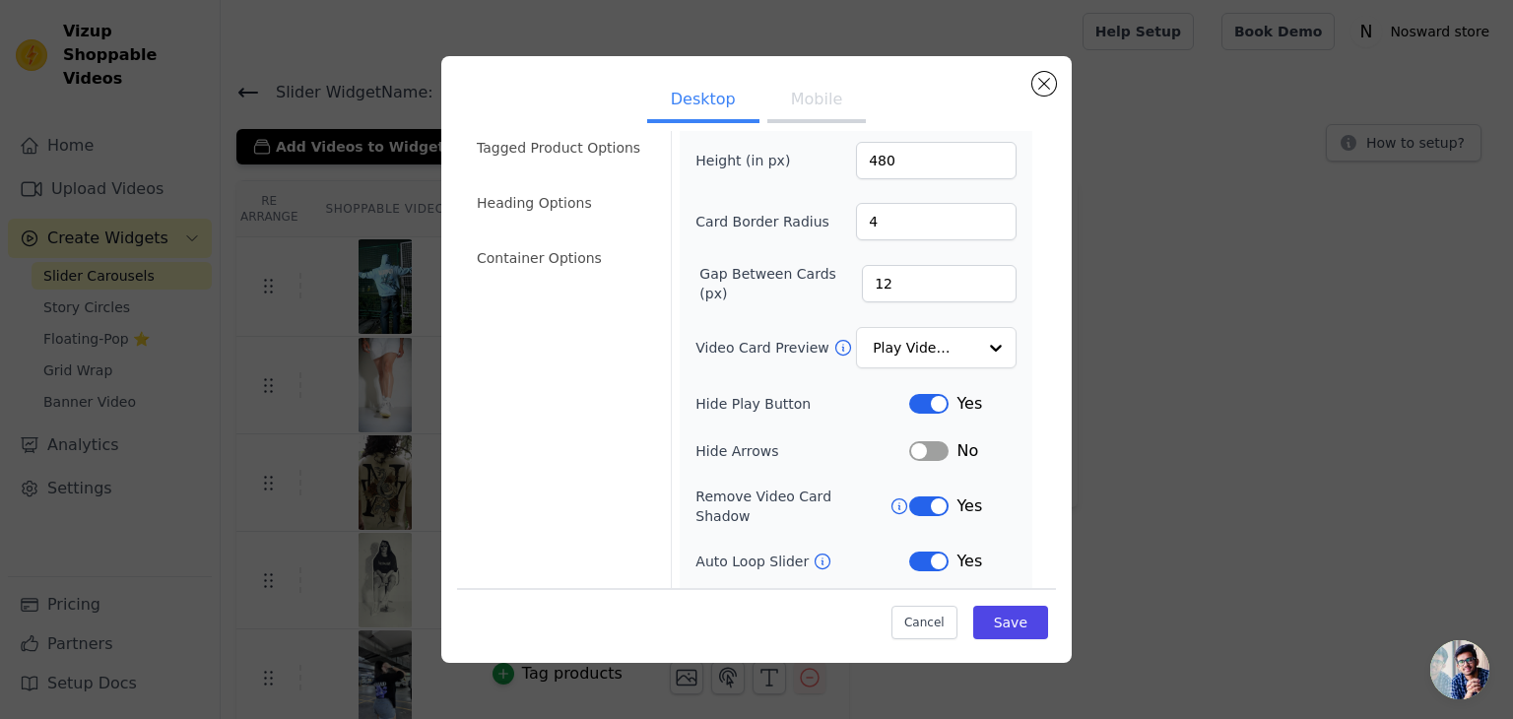
scroll to position [154, 0]
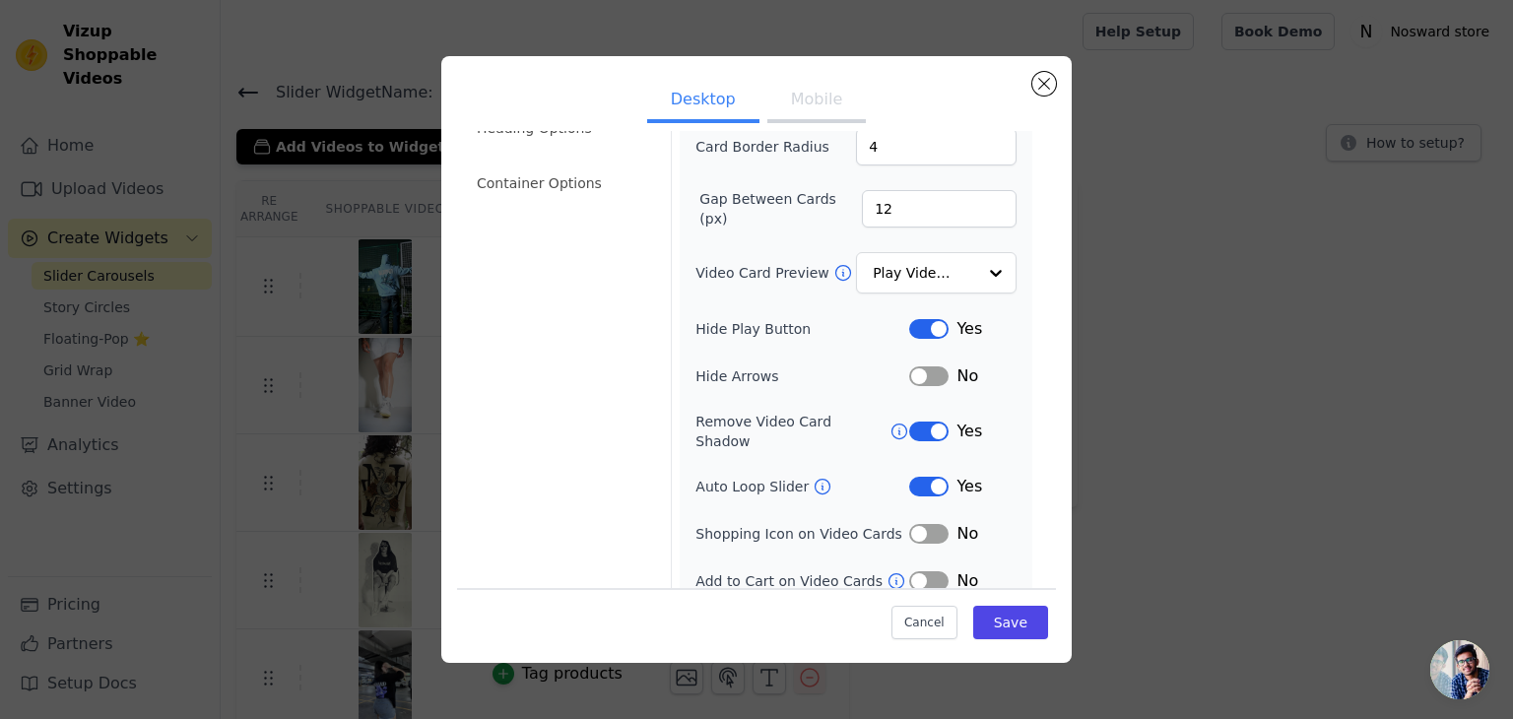
click at [914, 366] on button "Label" at bounding box center [928, 376] width 39 height 20
click at [985, 612] on button "Save" at bounding box center [1010, 622] width 75 height 33
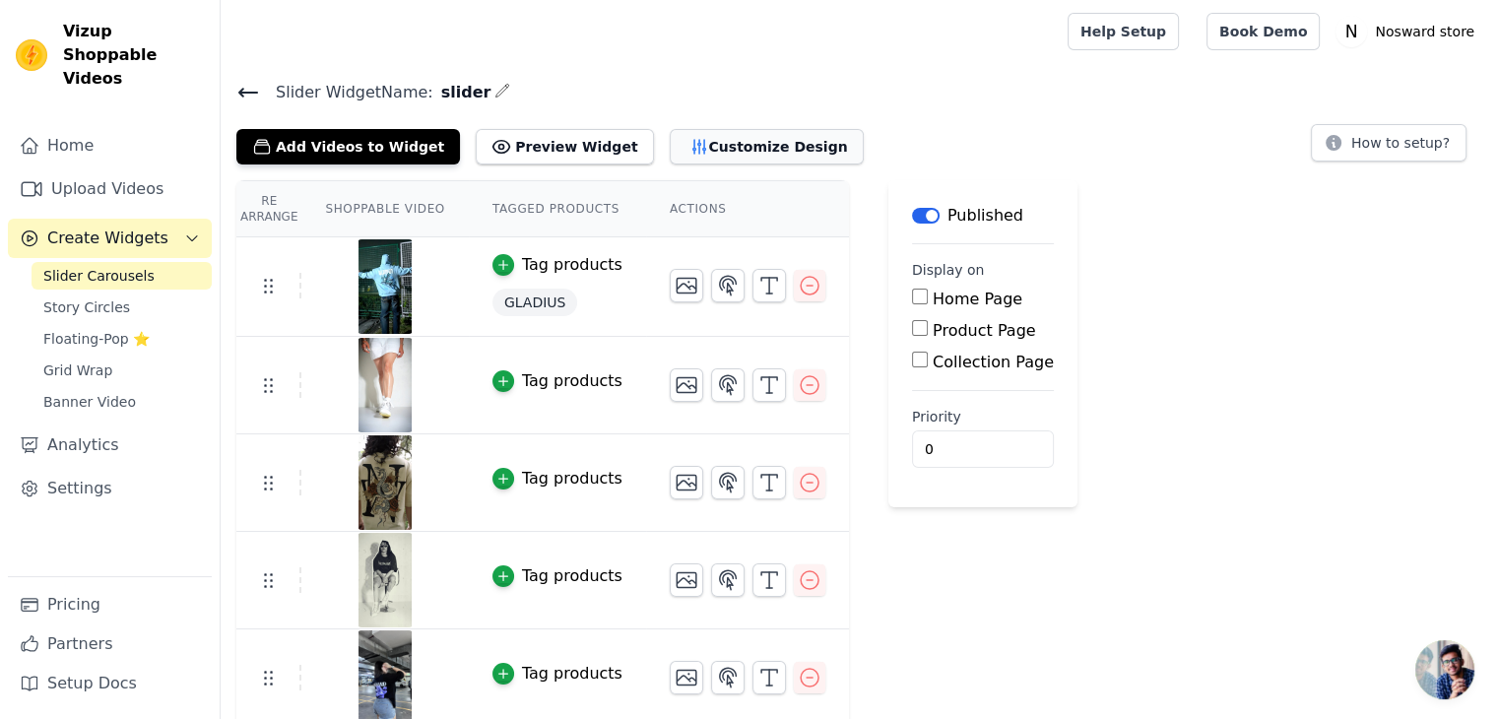
click at [670, 154] on button "Customize Design" at bounding box center [767, 146] width 194 height 35
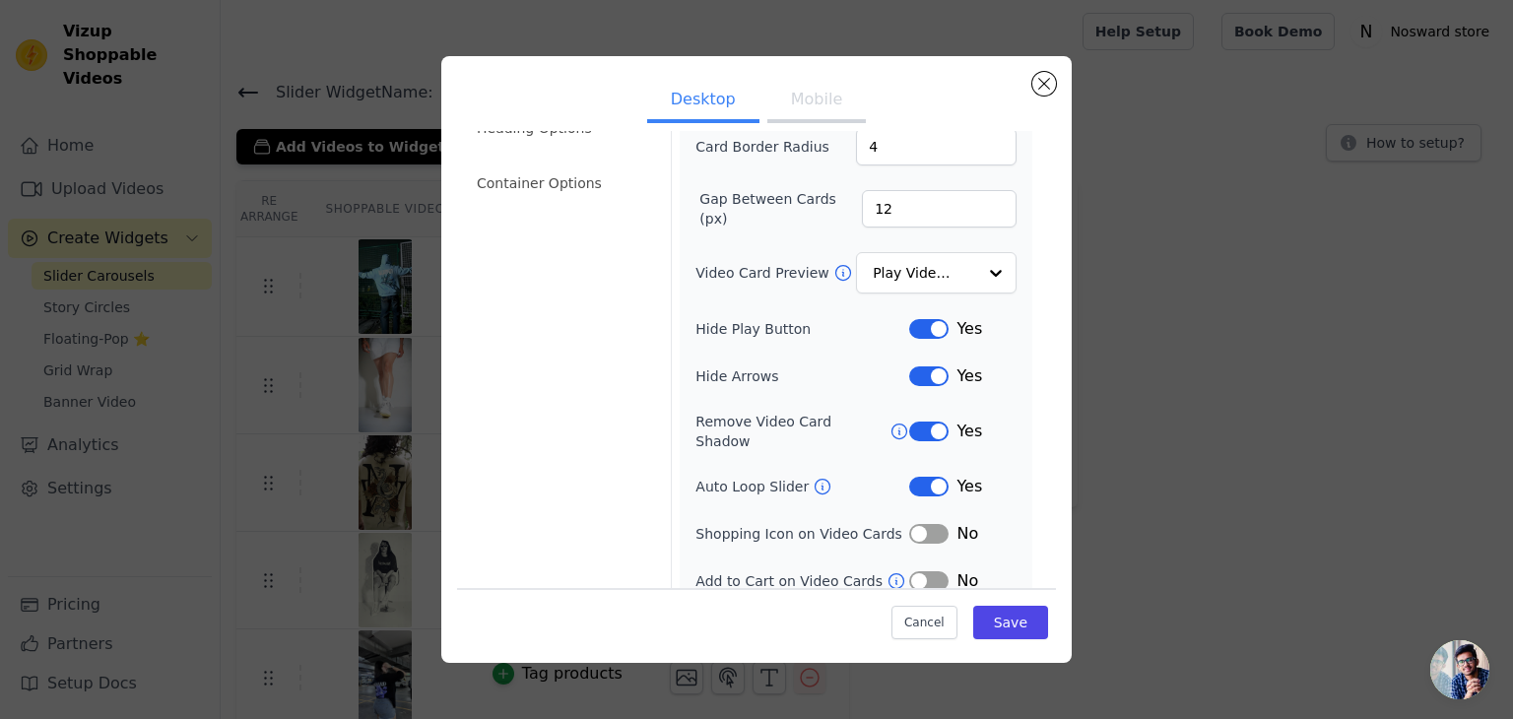
click at [909, 372] on button "Label" at bounding box center [928, 376] width 39 height 20
click at [914, 421] on button "Label" at bounding box center [928, 431] width 39 height 20
click at [1003, 628] on button "Save" at bounding box center [1010, 622] width 75 height 33
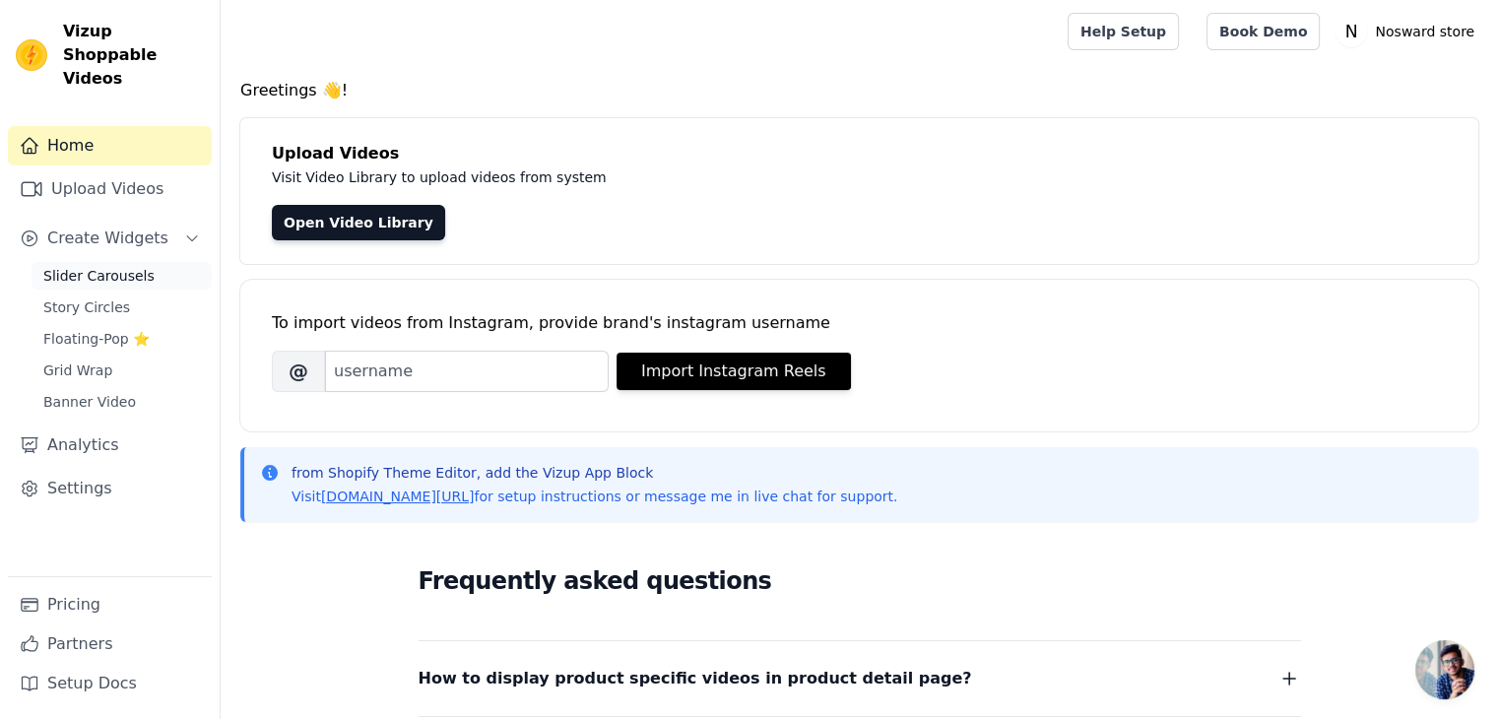
click at [112, 266] on span "Slider Carousels" at bounding box center [98, 276] width 111 height 20
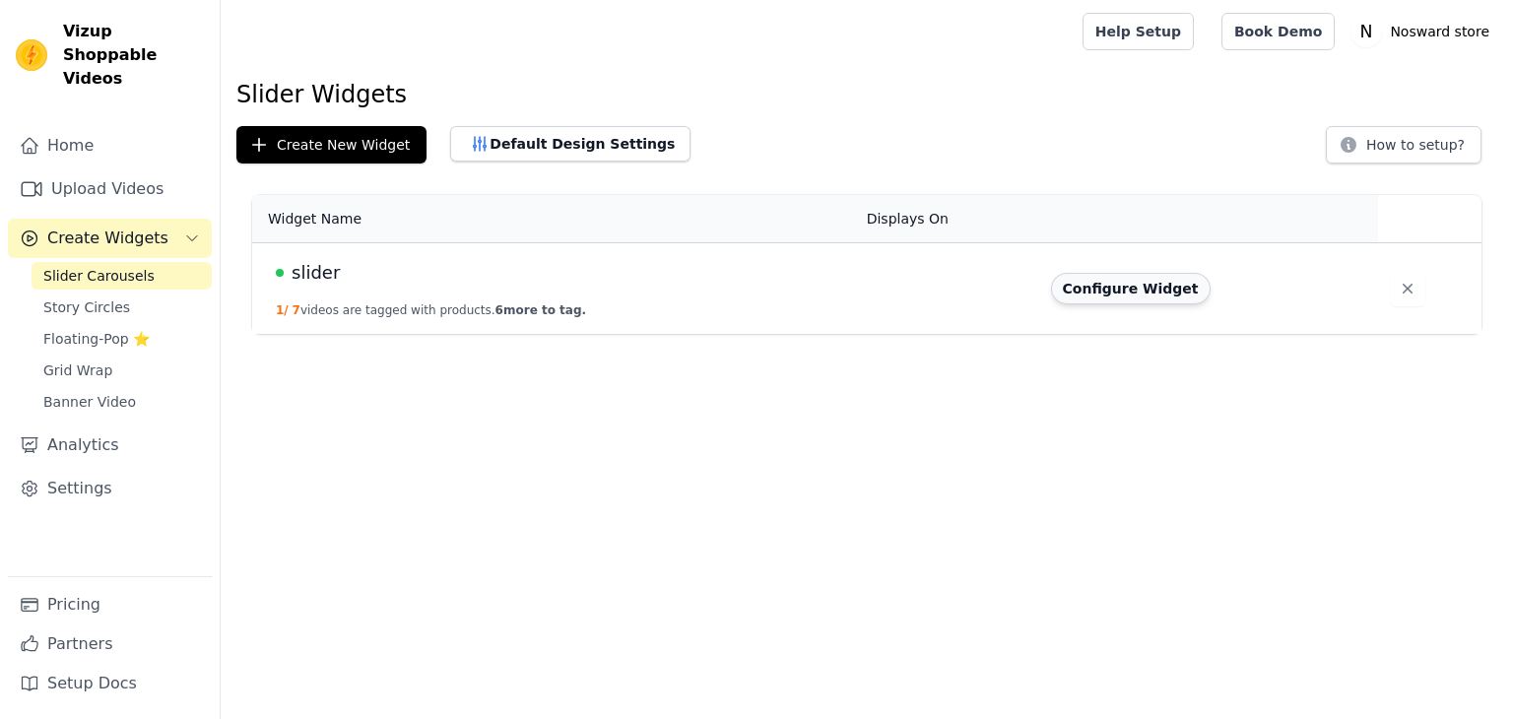
click at [1123, 285] on button "Configure Widget" at bounding box center [1131, 289] width 160 height 32
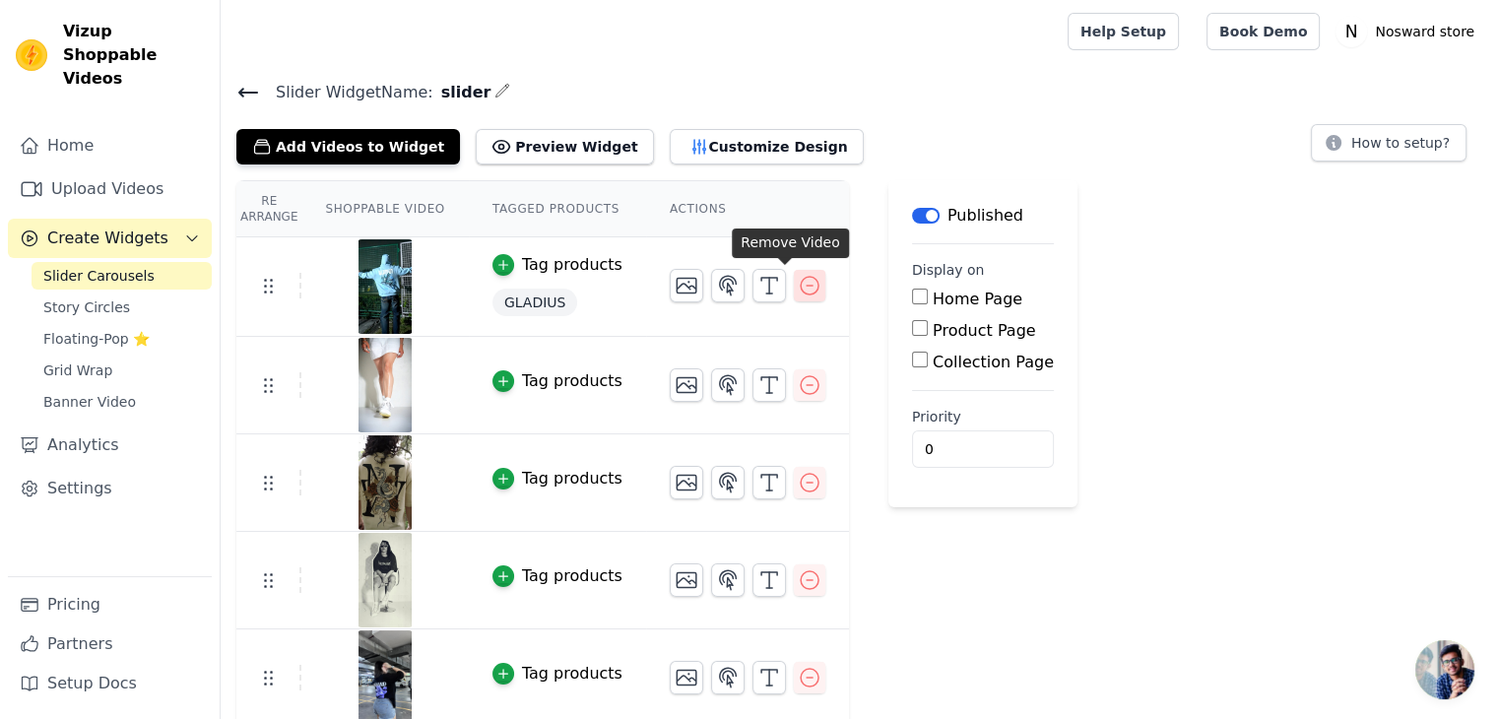
click at [798, 288] on icon "button" at bounding box center [810, 286] width 24 height 24
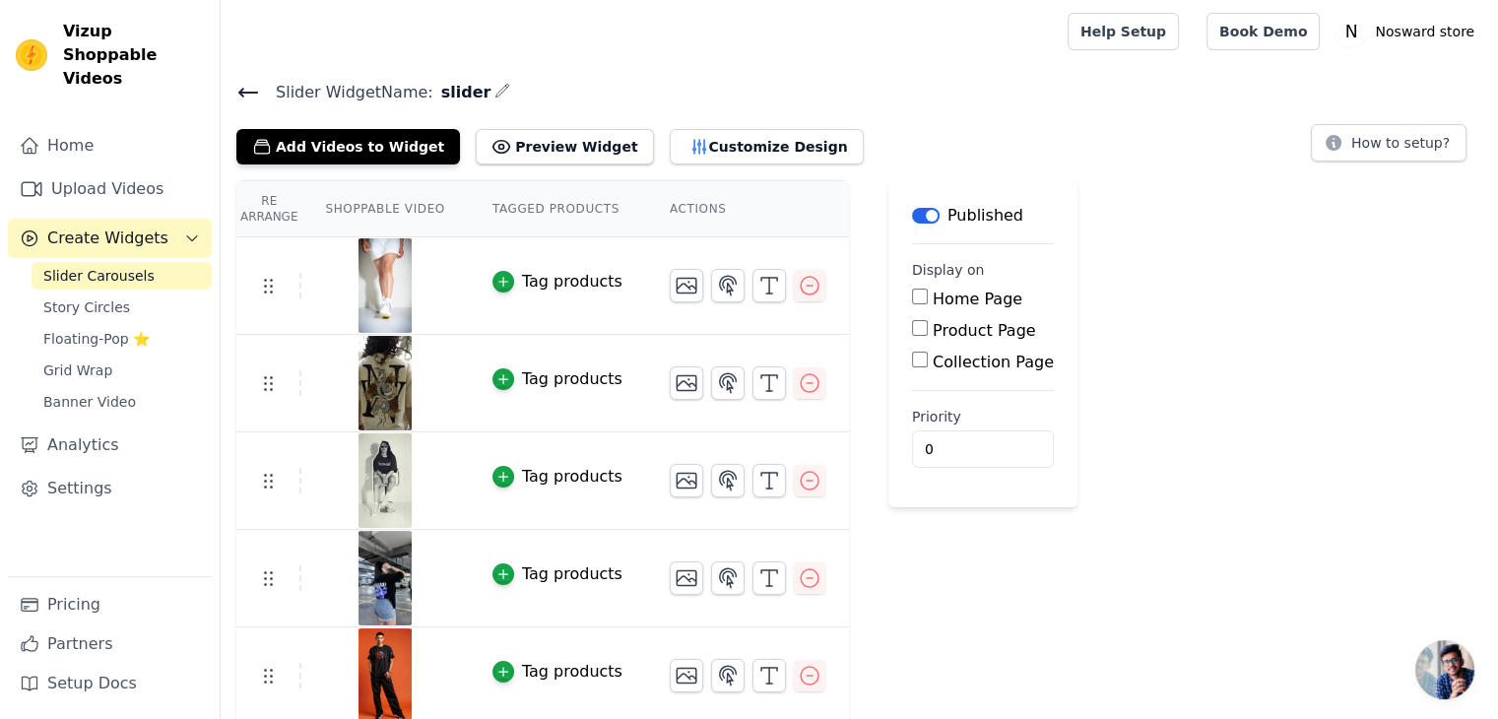
click at [970, 87] on h4 "Slider Widget Name: slider" at bounding box center [859, 92] width 1246 height 27
click at [102, 169] on link "Upload Videos" at bounding box center [110, 188] width 204 height 39
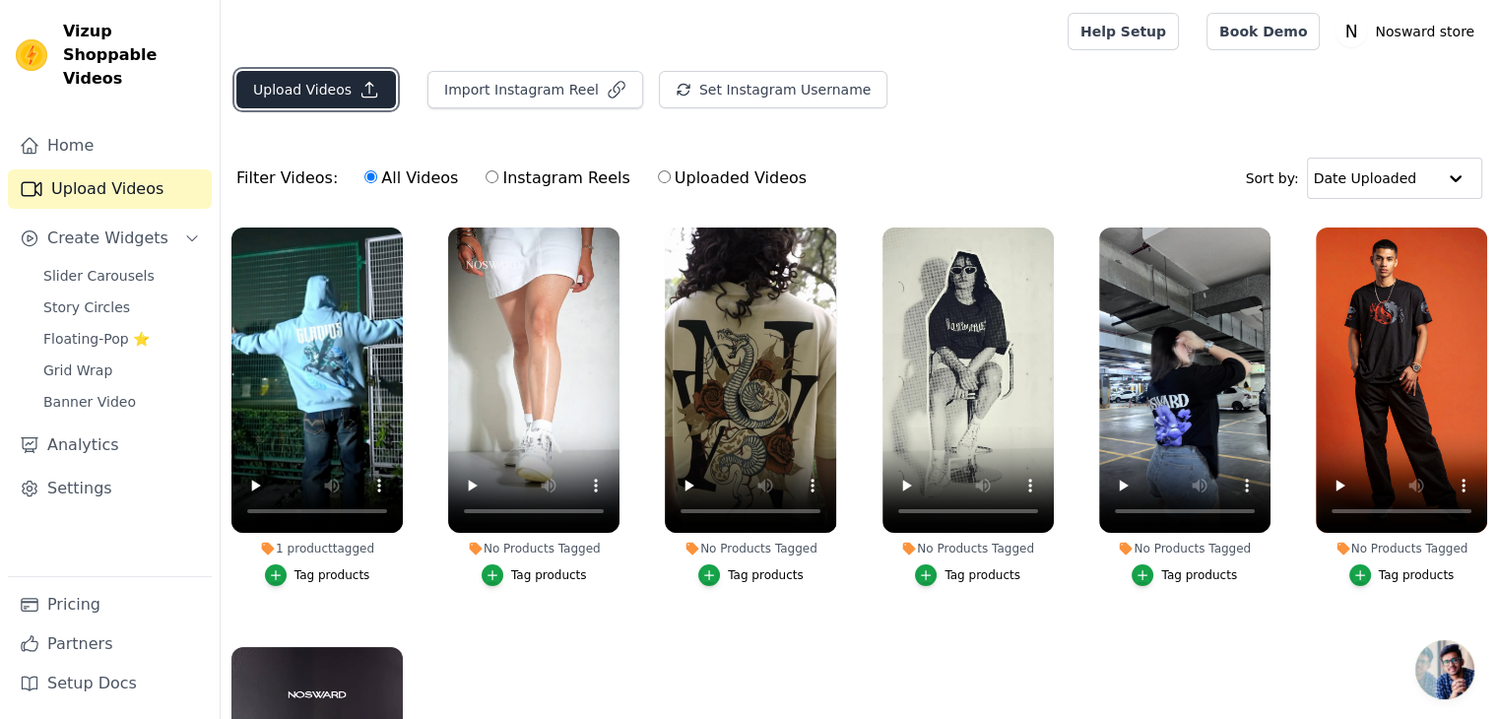
click at [328, 99] on button "Upload Videos" at bounding box center [316, 89] width 160 height 37
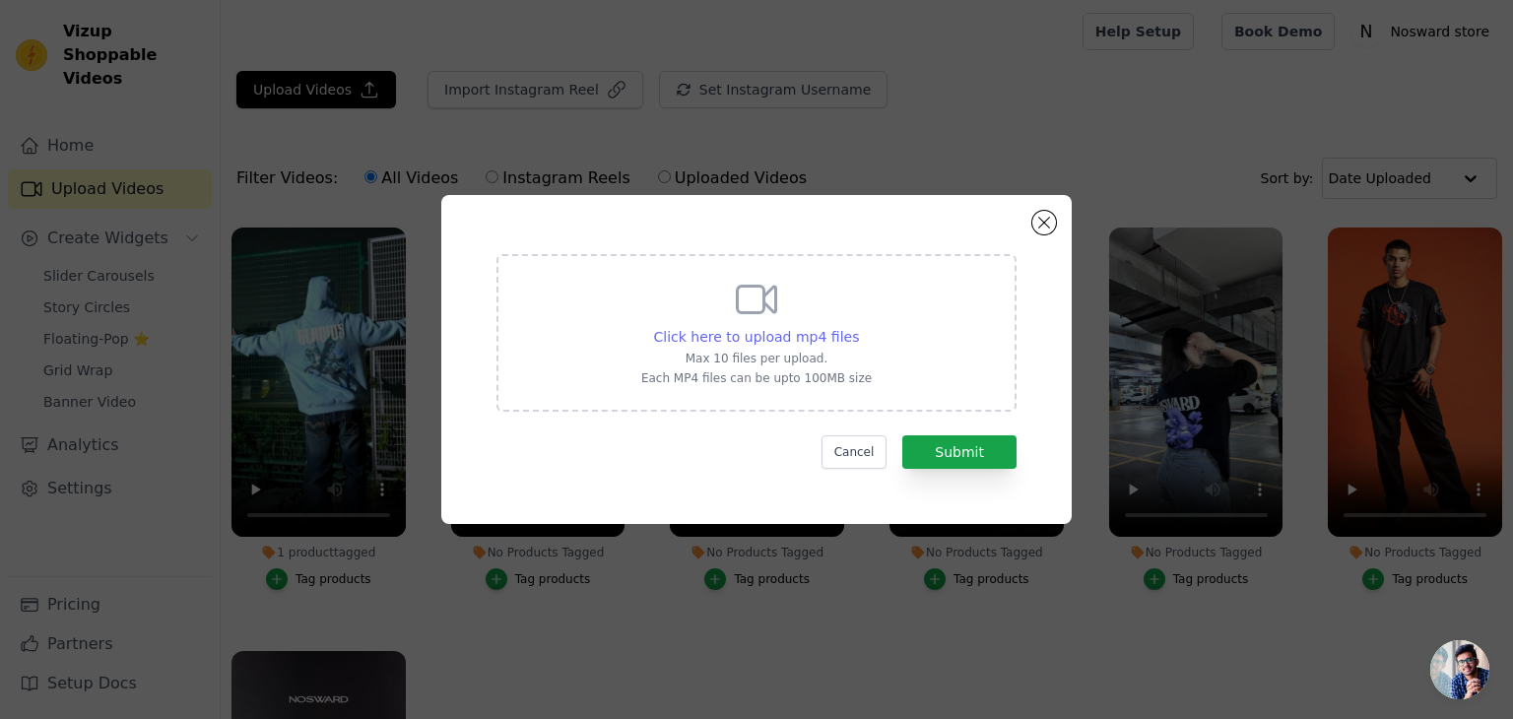
click at [760, 334] on span "Click here to upload mp4 files" at bounding box center [757, 337] width 206 height 16
click at [858, 327] on input "Click here to upload mp4 files Max 10 files per upload. Each MP4 files can be u…" at bounding box center [858, 326] width 1 height 1
click at [1038, 222] on button "Close modal" at bounding box center [1044, 223] width 24 height 24
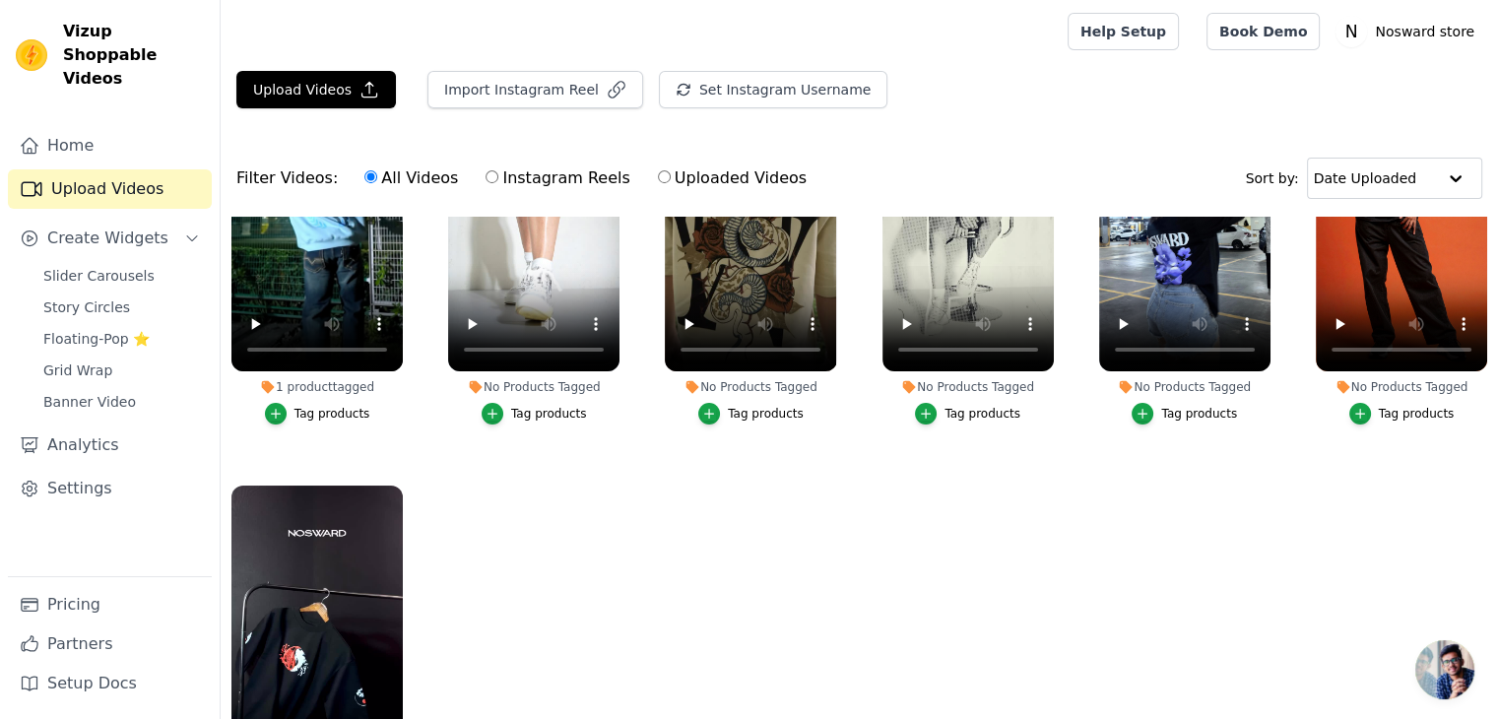
scroll to position [187, 0]
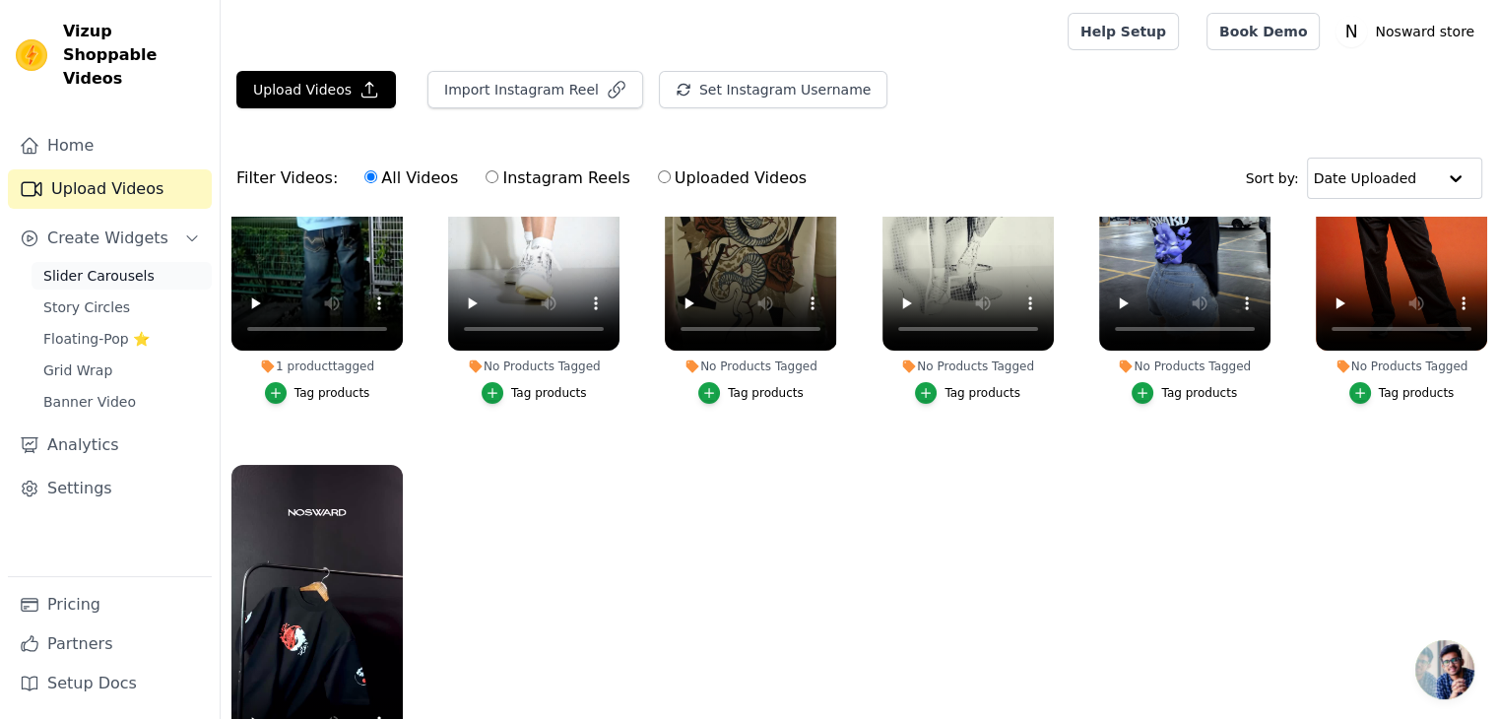
click at [99, 266] on span "Slider Carousels" at bounding box center [98, 276] width 111 height 20
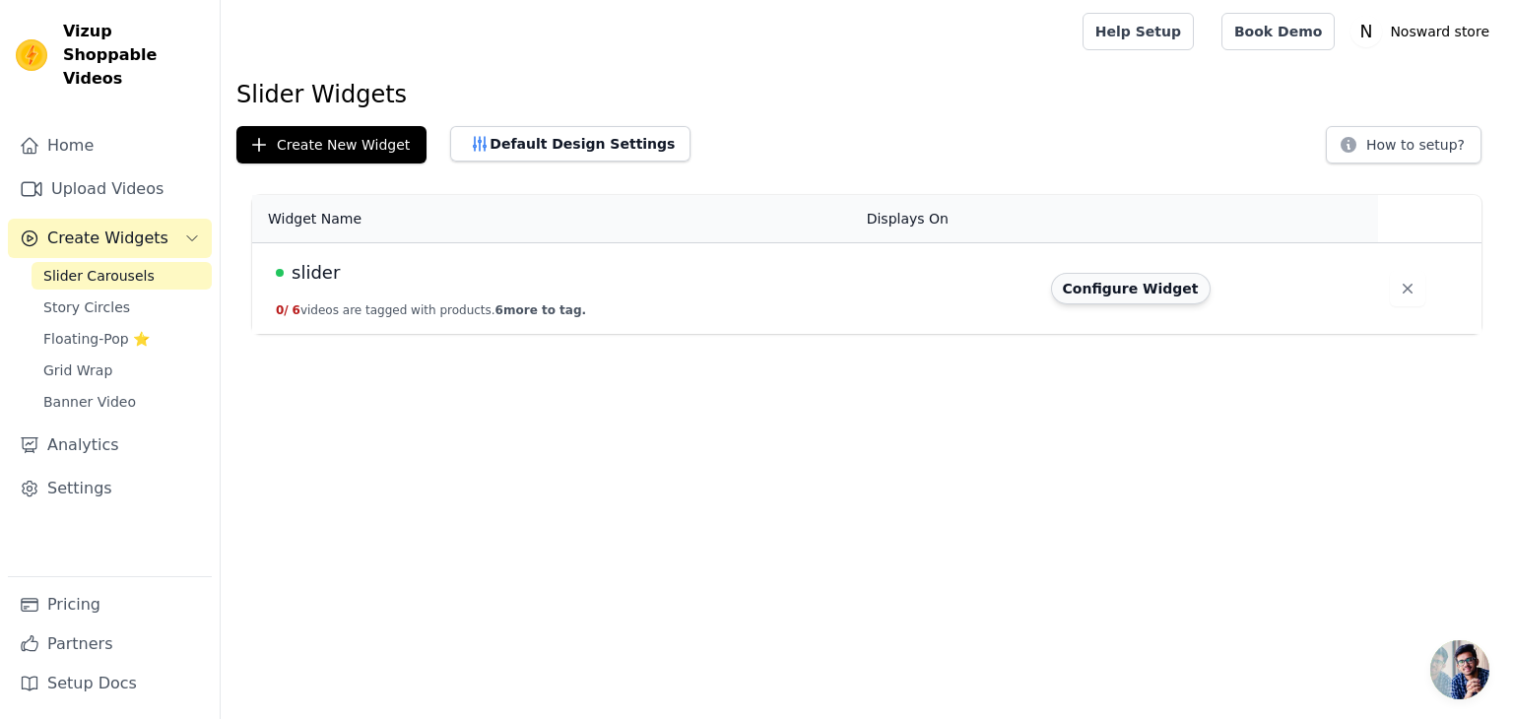
click at [1158, 284] on button "Configure Widget" at bounding box center [1131, 289] width 160 height 32
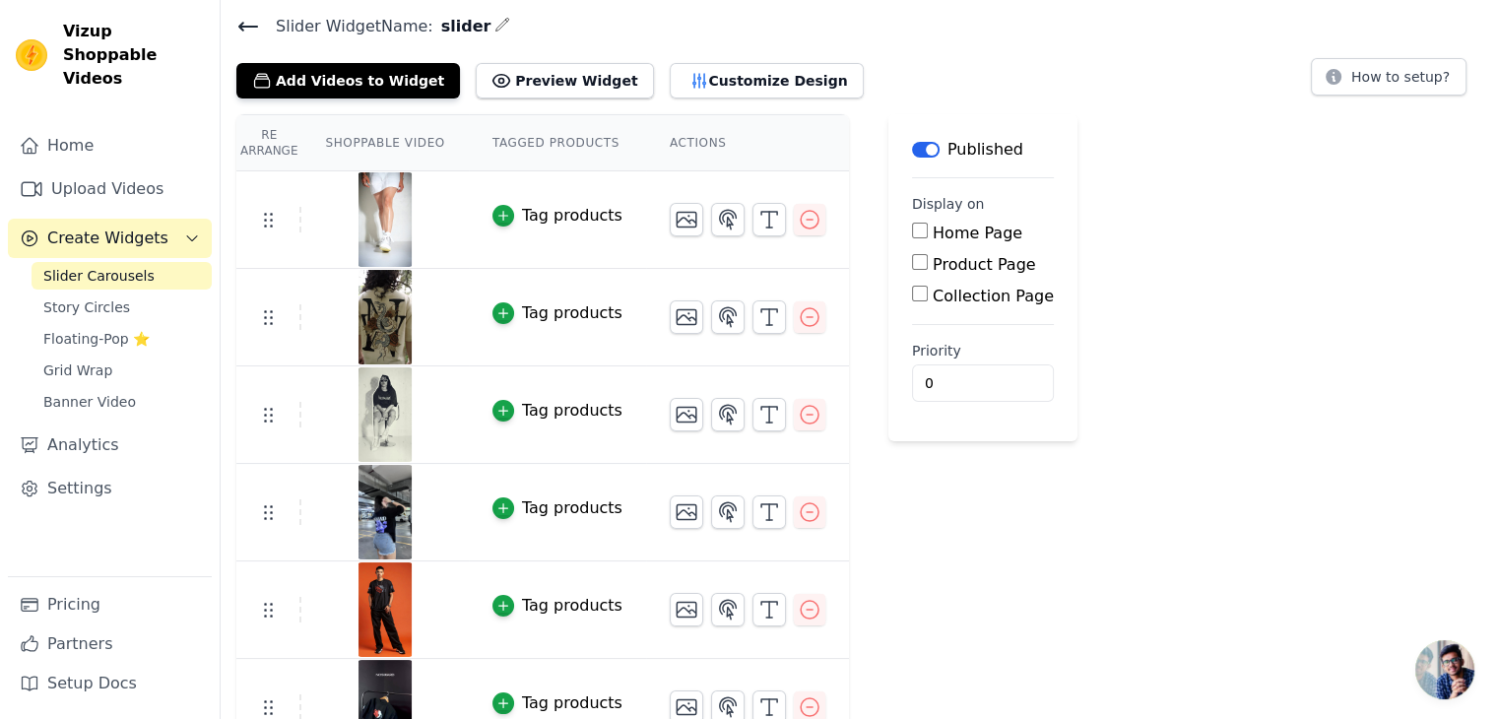
scroll to position [100, 0]
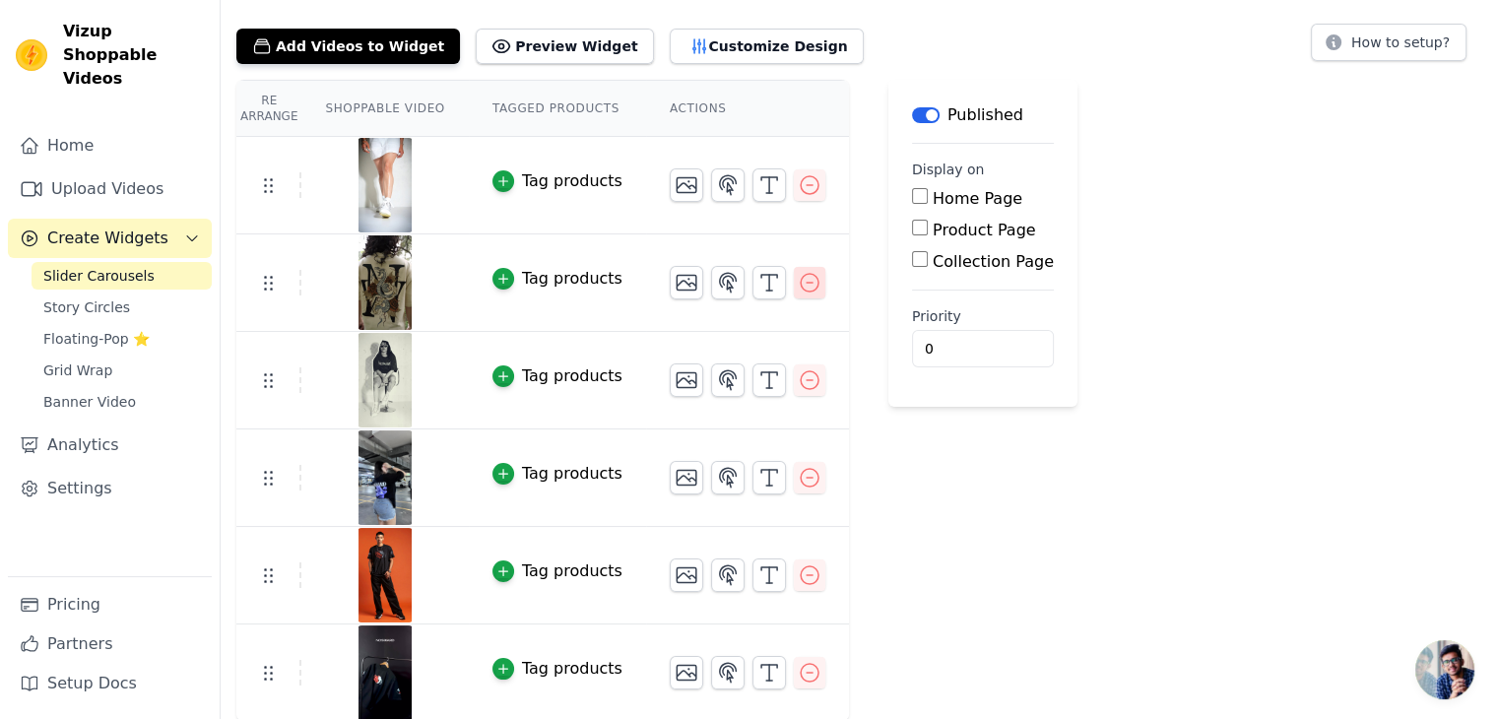
click at [801, 284] on icon "button" at bounding box center [810, 283] width 18 height 18
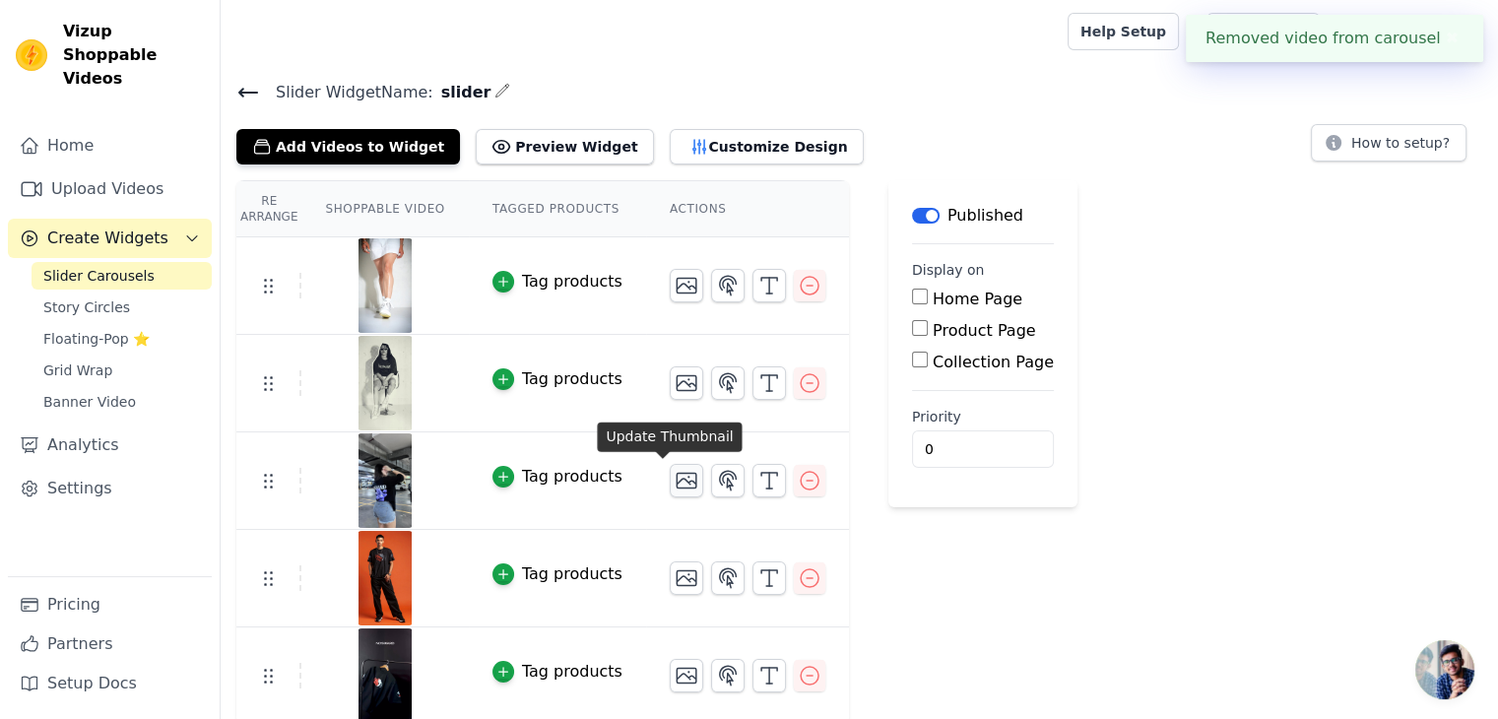
scroll to position [4, 0]
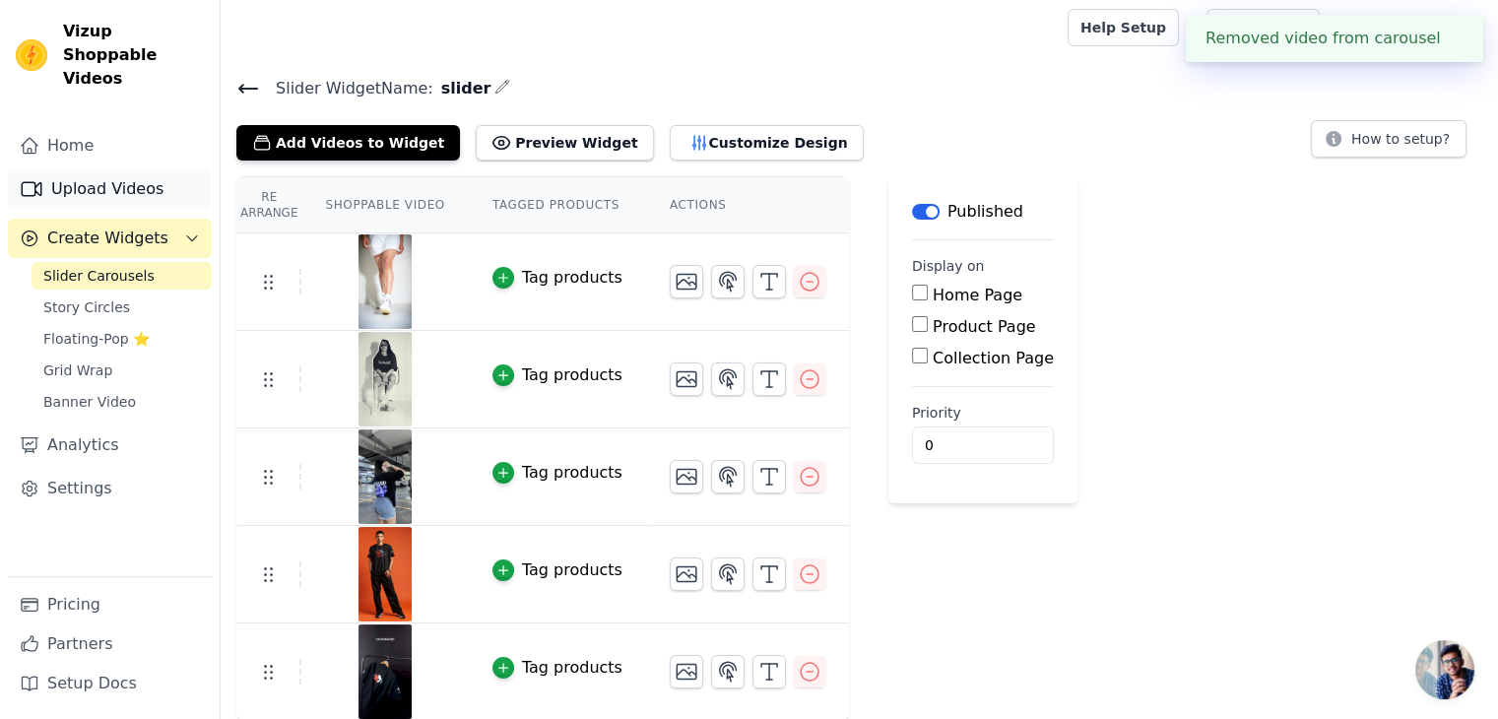
click at [141, 169] on link "Upload Videos" at bounding box center [110, 188] width 204 height 39
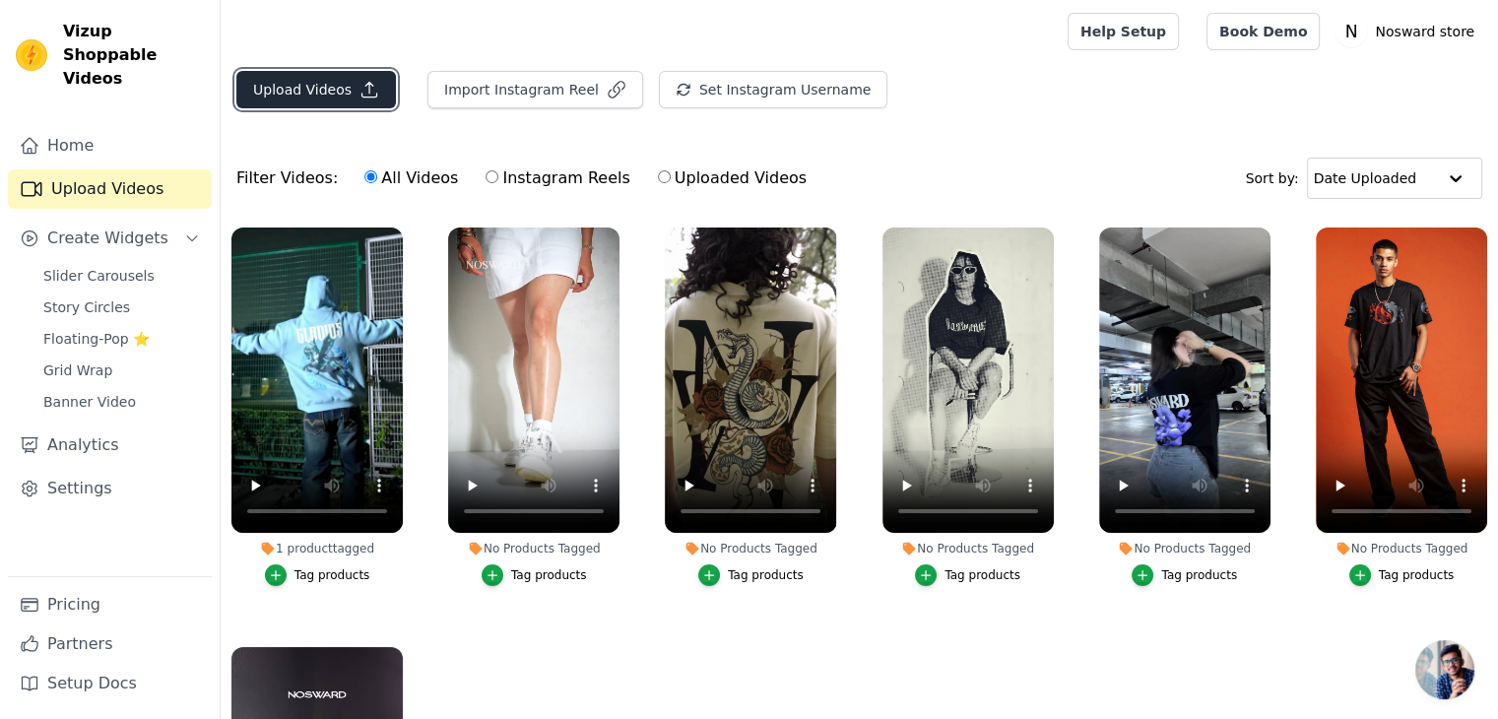
click at [316, 95] on button "Upload Videos" at bounding box center [316, 89] width 160 height 37
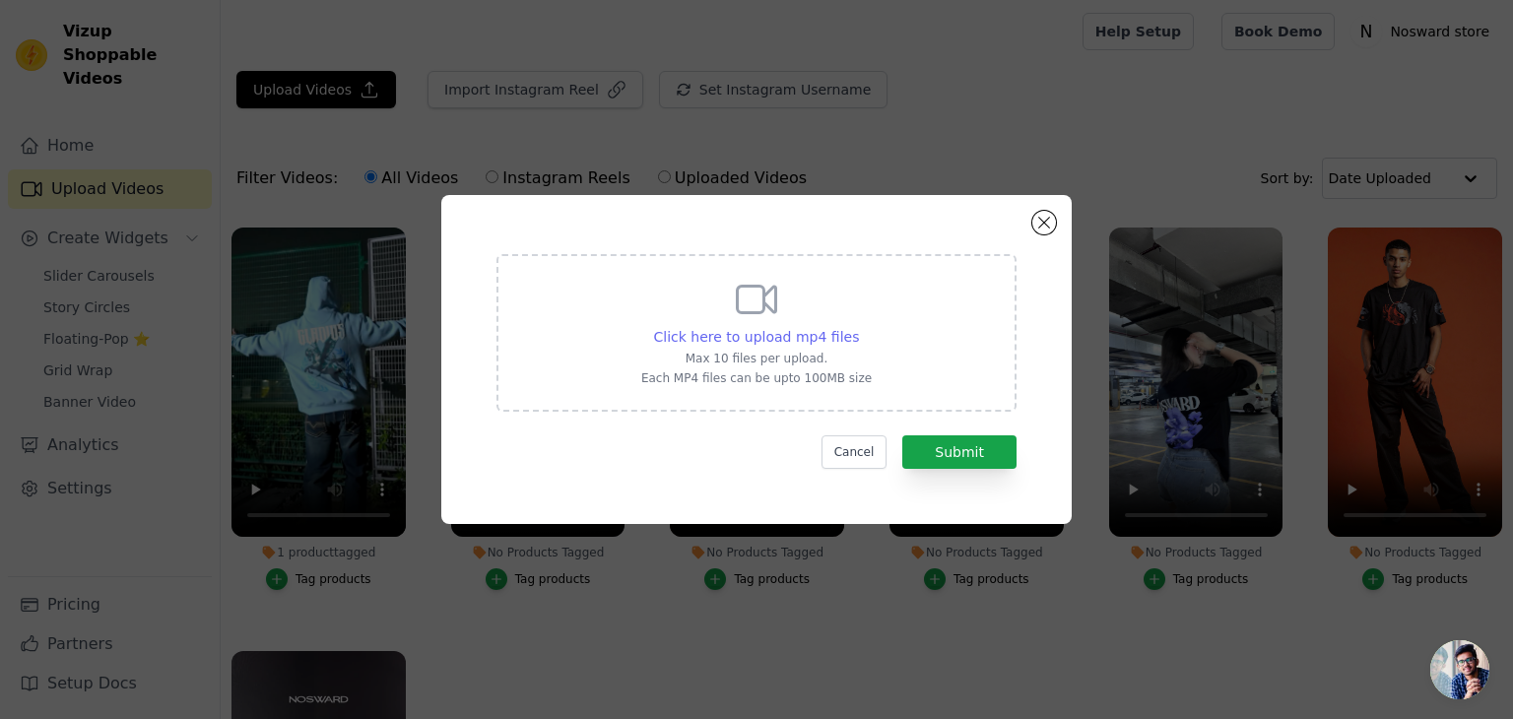
click at [787, 331] on span "Click here to upload mp4 files" at bounding box center [757, 337] width 206 height 16
click at [858, 327] on input "Click here to upload mp4 files Max 10 files per upload. Each MP4 files can be u…" at bounding box center [858, 326] width 1 height 1
click at [1044, 223] on button "Close modal" at bounding box center [1044, 223] width 24 height 24
